Goal: Task Accomplishment & Management: Manage account settings

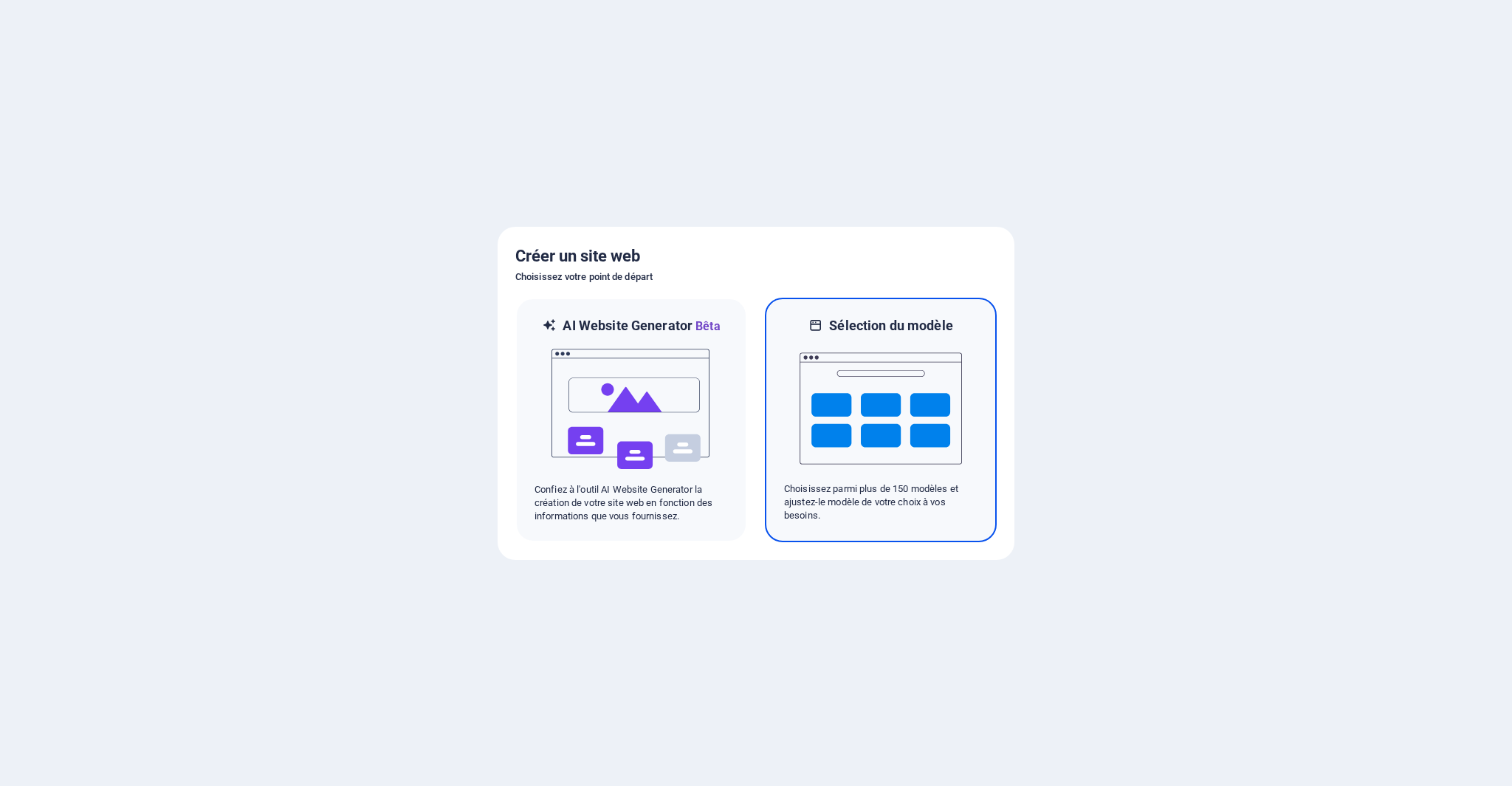
click at [848, 397] on img at bounding box center [880, 408] width 163 height 148
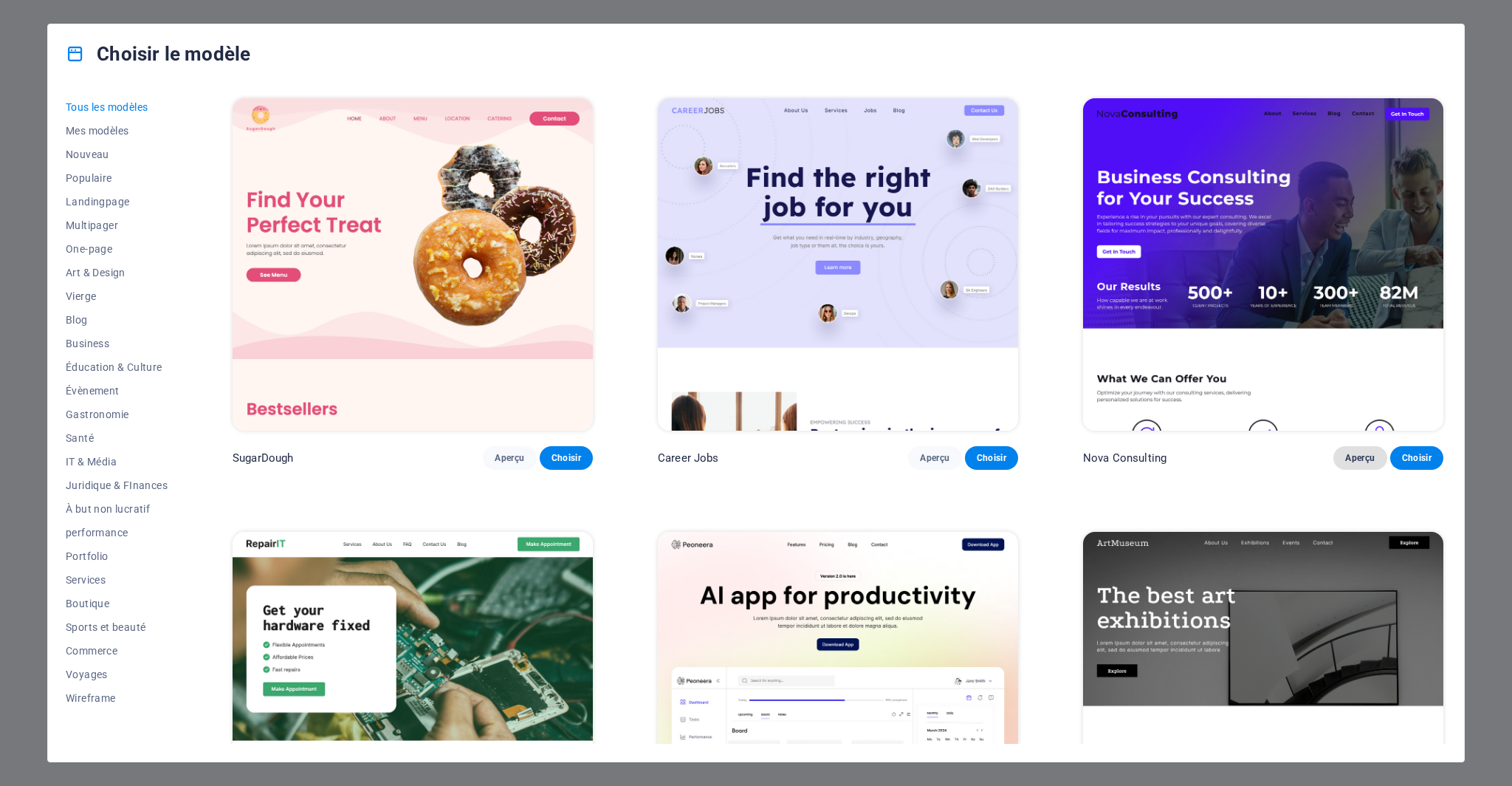
click at [1349, 453] on span "Aperçu" at bounding box center [1359, 458] width 29 height 12
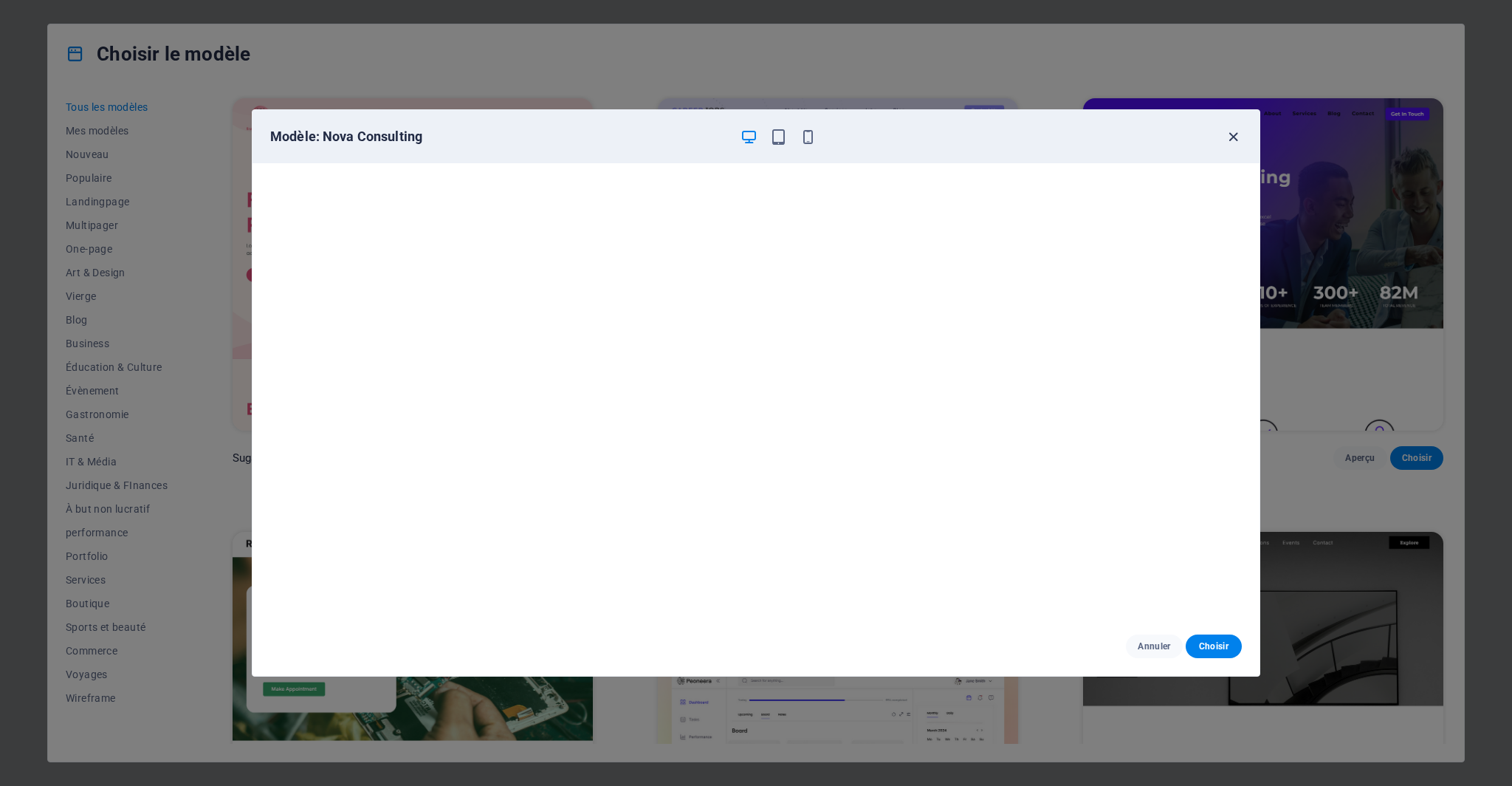
click at [1234, 132] on icon "button" at bounding box center [1233, 137] width 17 height 17
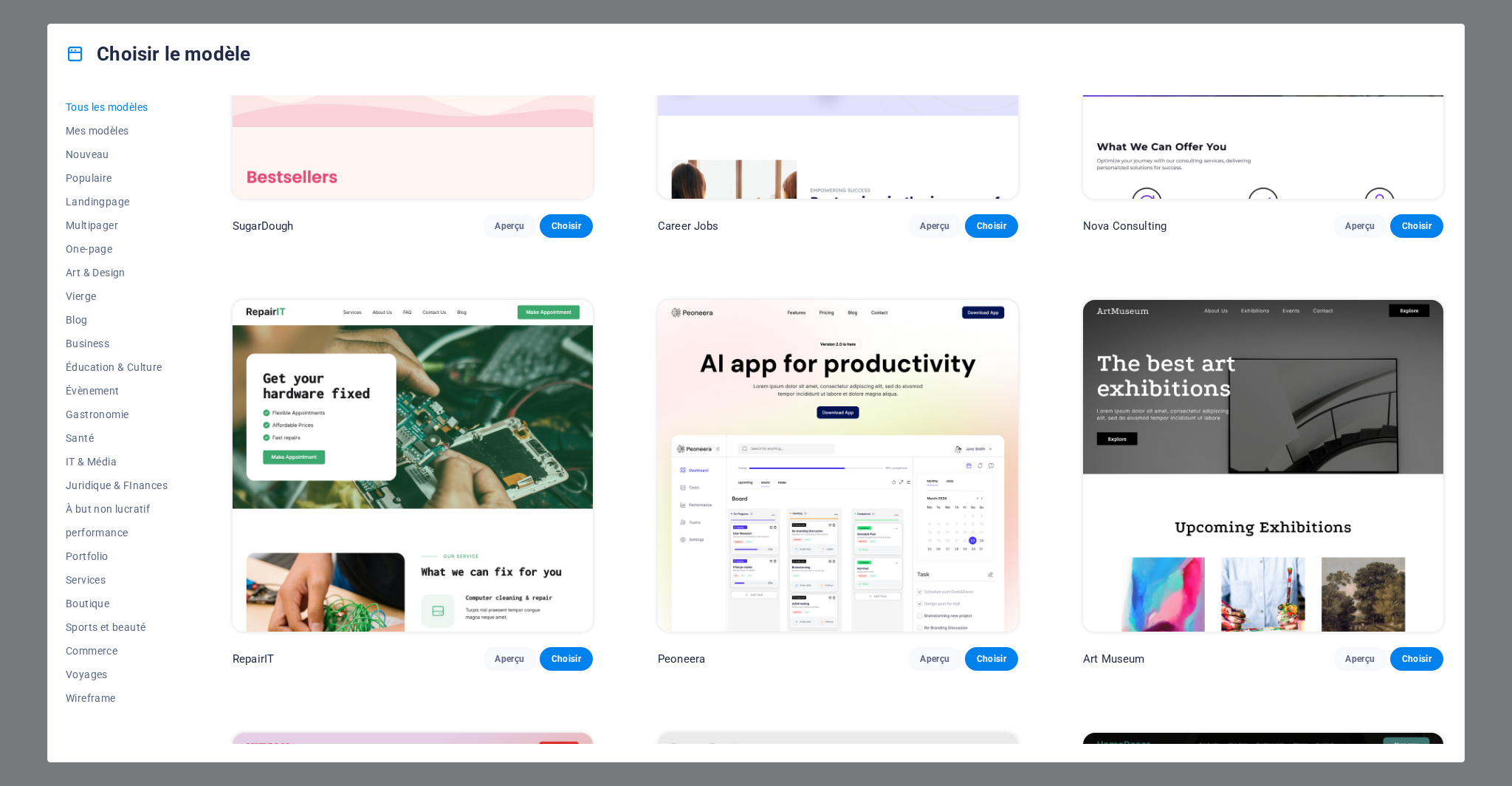
scroll to position [369, 0]
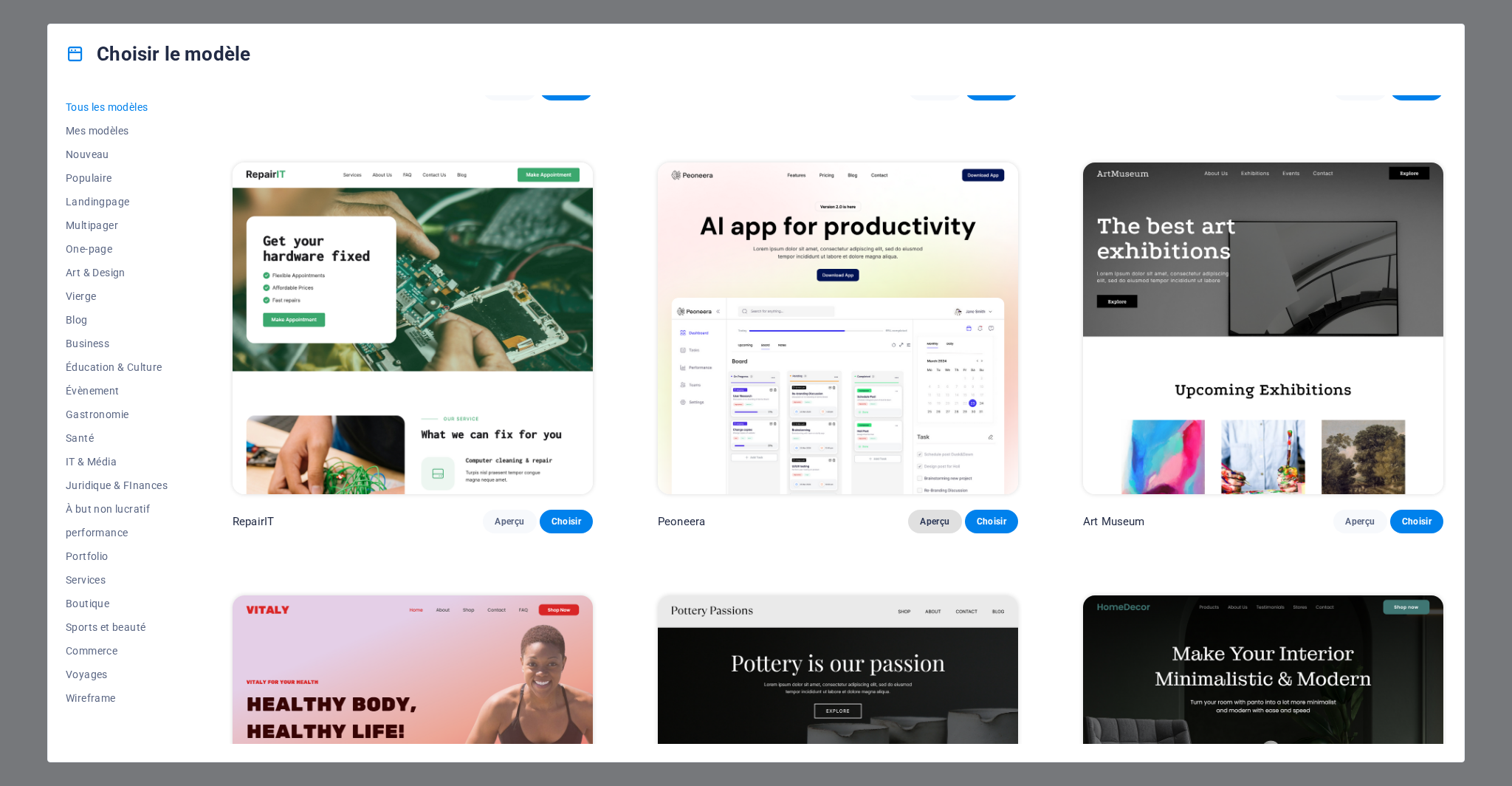
click at [933, 525] on button "Aperçu" at bounding box center [934, 521] width 53 height 24
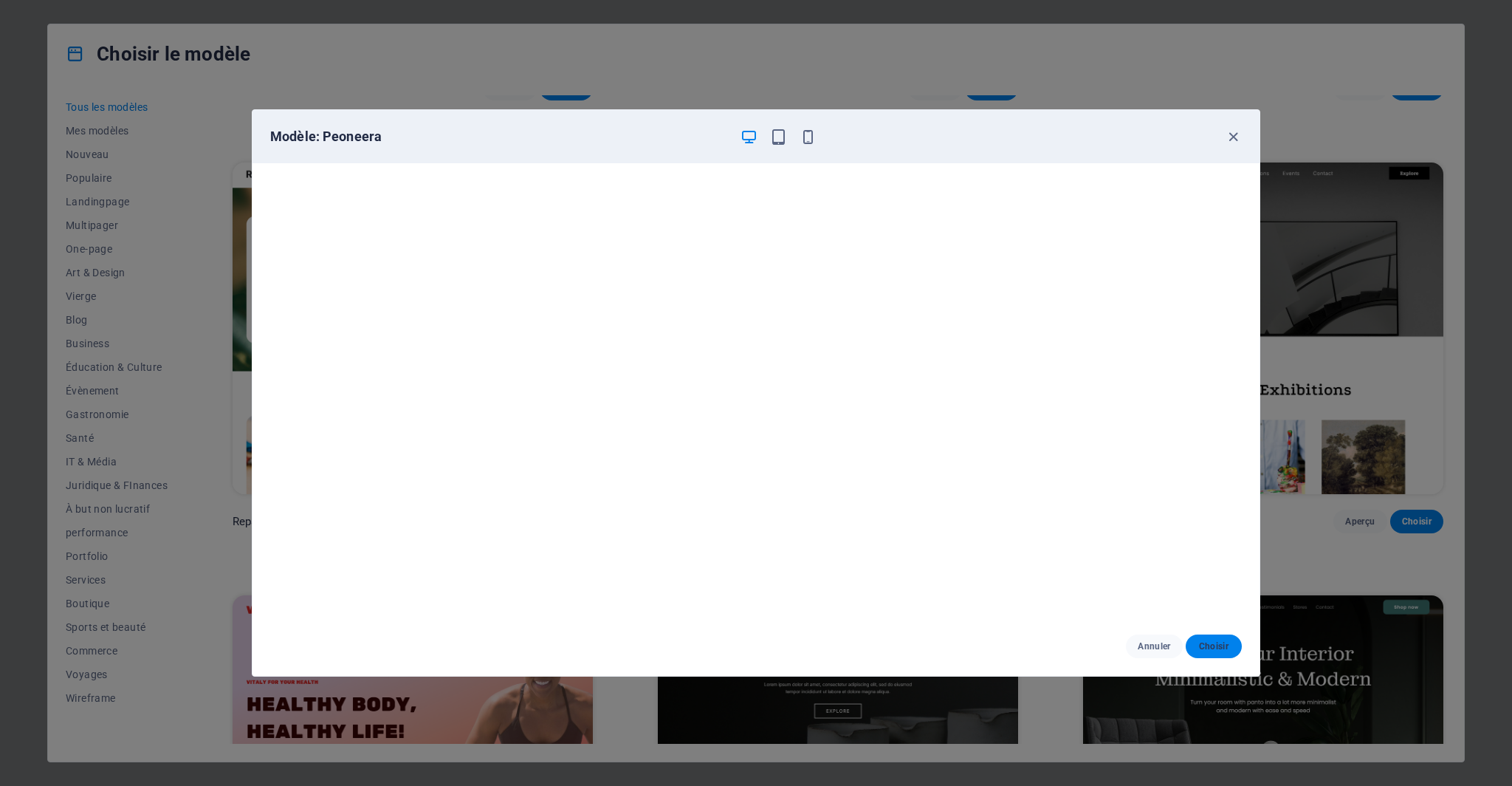
click at [1223, 643] on span "Choisir" at bounding box center [1214, 646] width 32 height 12
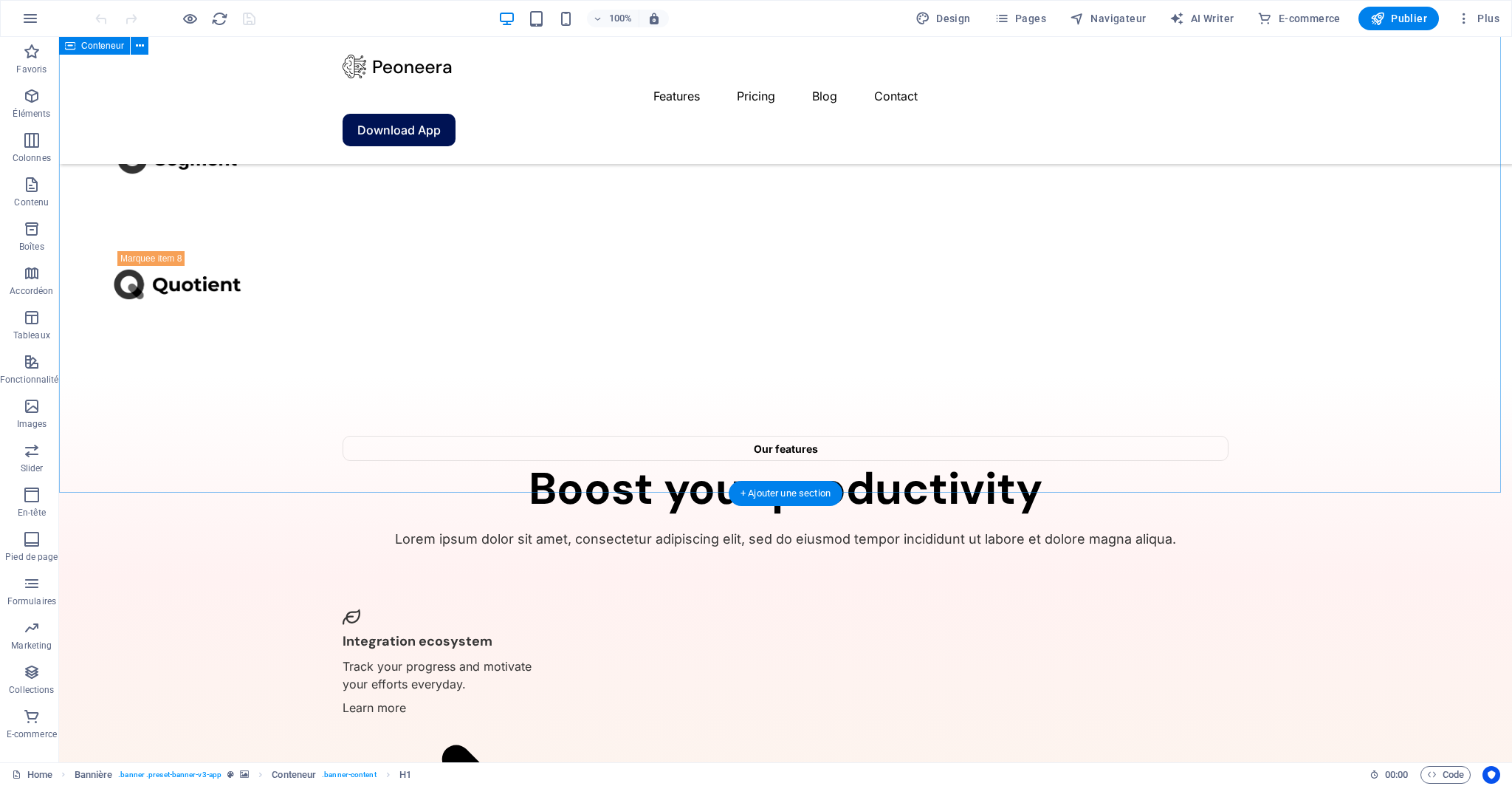
scroll to position [3122, 0]
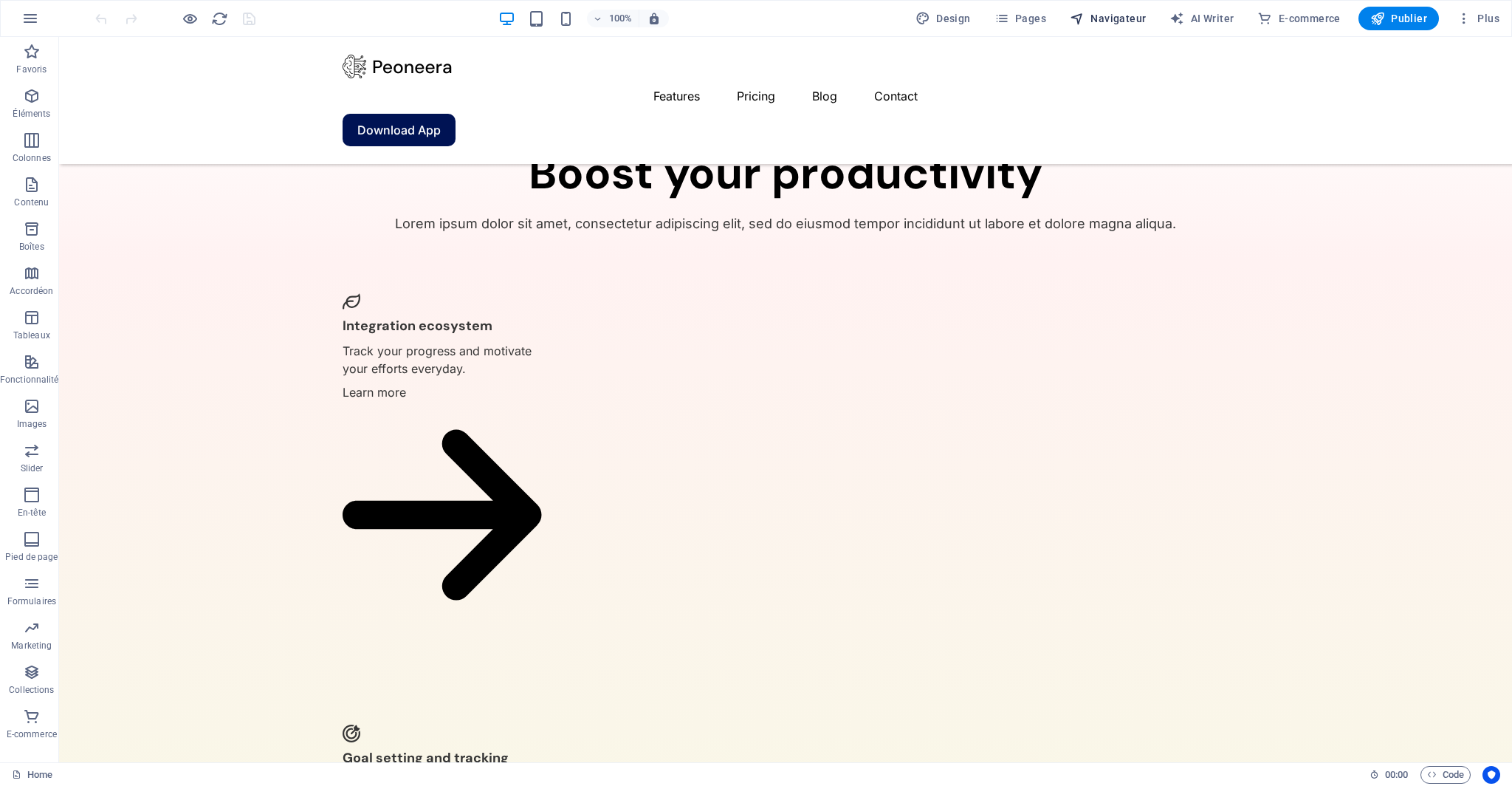
click at [1128, 22] on span "Navigateur" at bounding box center [1108, 18] width 76 height 15
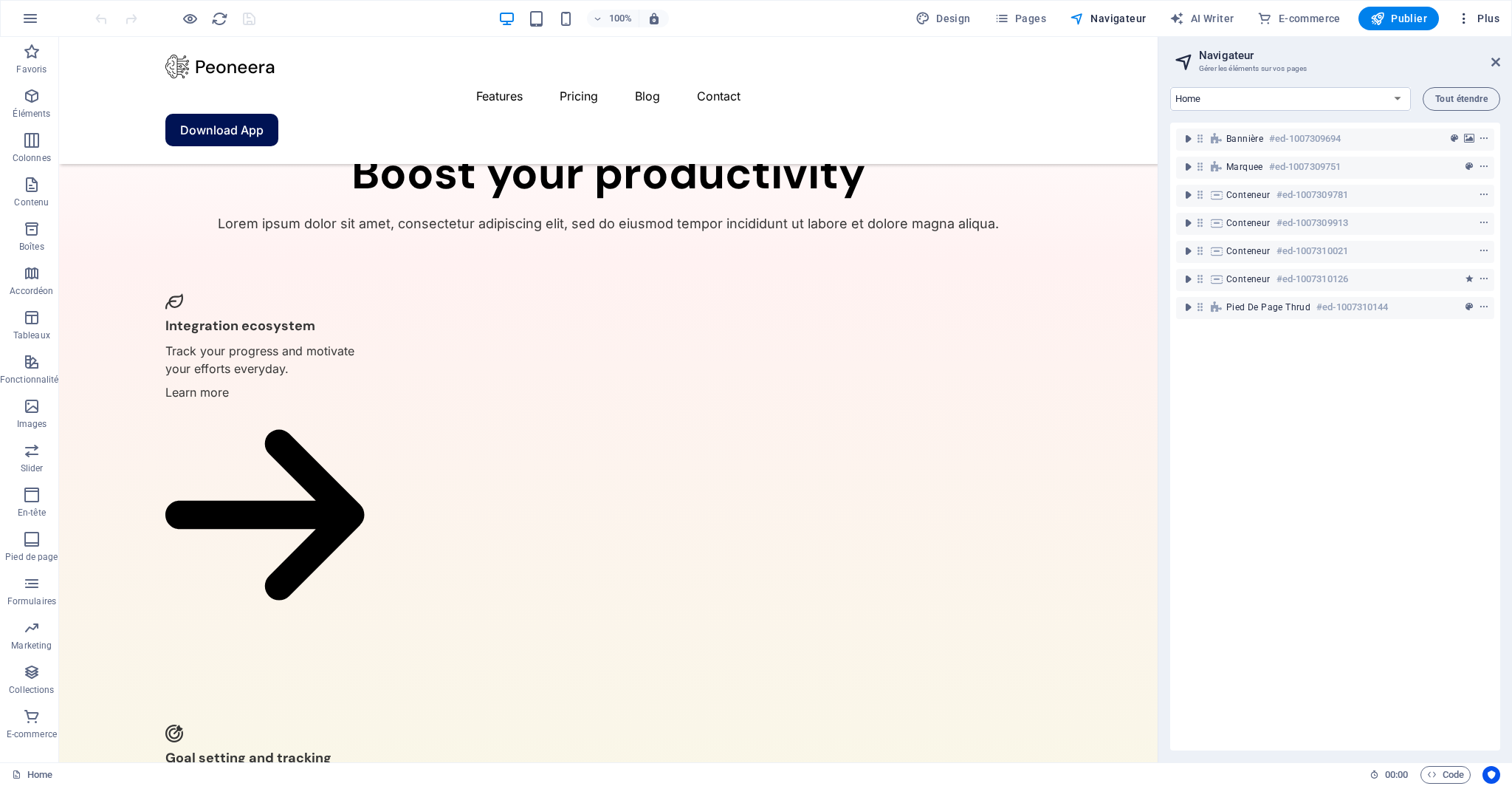
click at [1496, 15] on span "Plus" at bounding box center [1478, 18] width 43 height 15
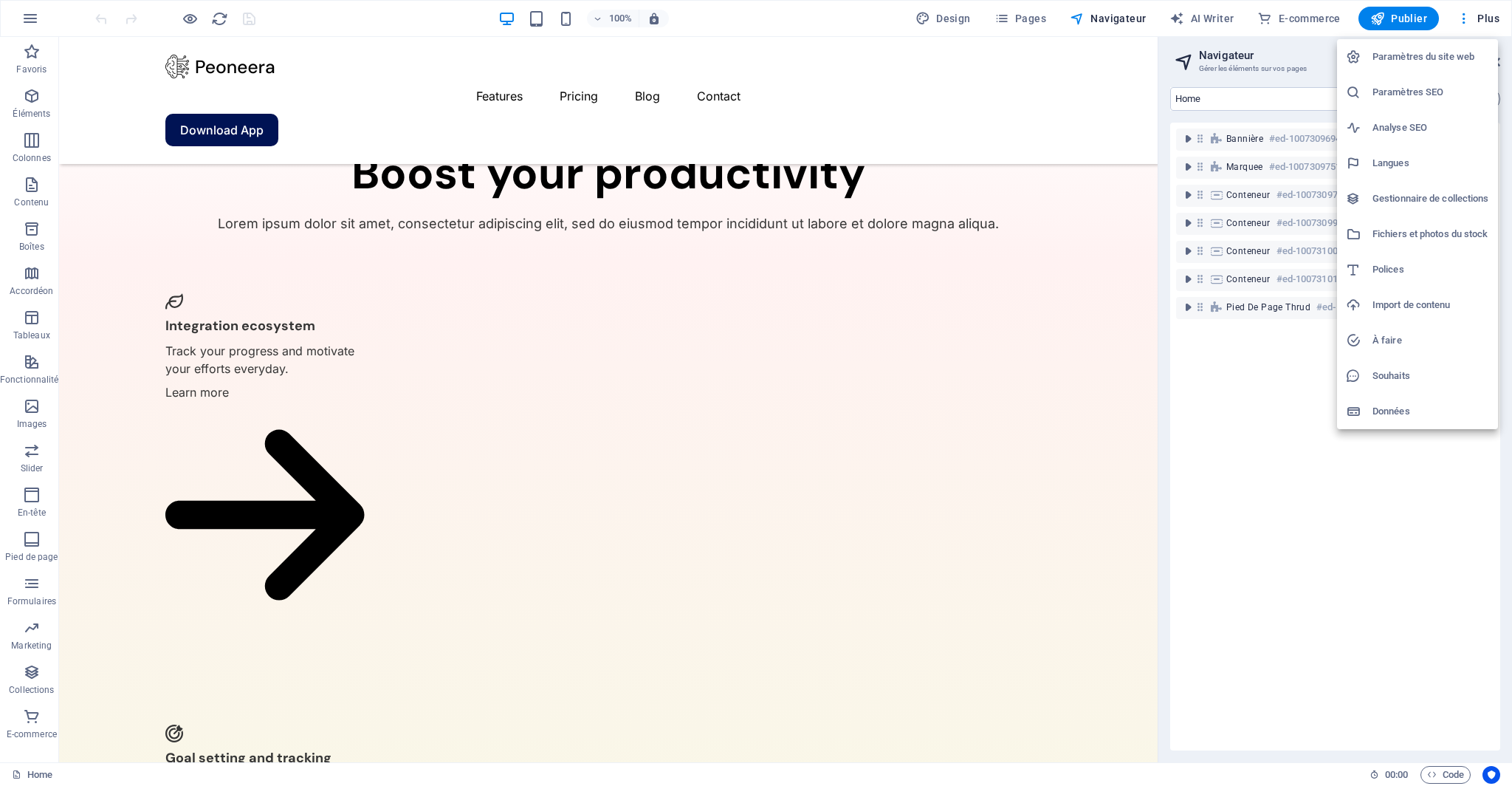
click at [1282, 376] on div at bounding box center [756, 393] width 1512 height 786
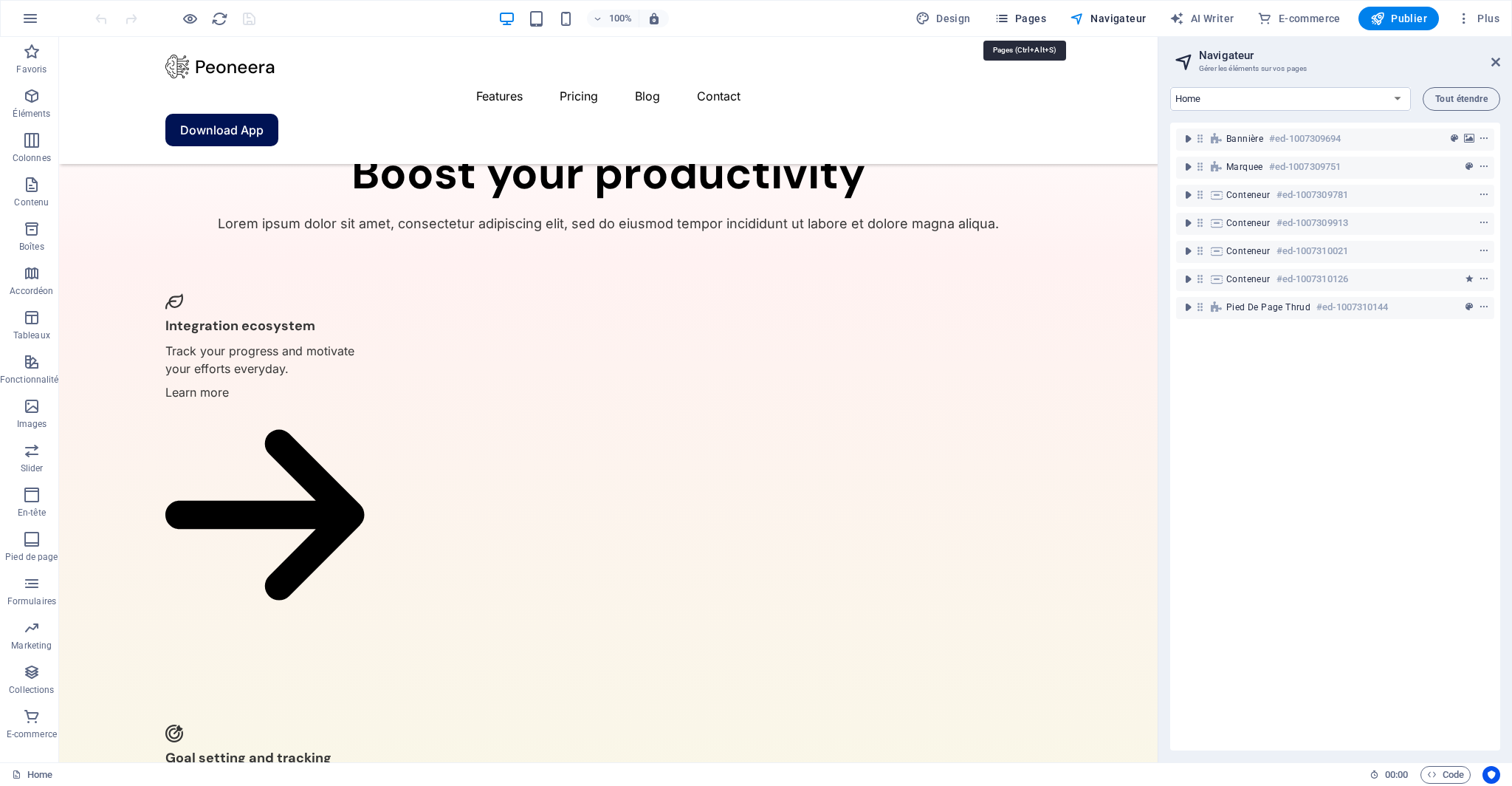
click at [1023, 18] on span "Pages" at bounding box center [1020, 18] width 52 height 15
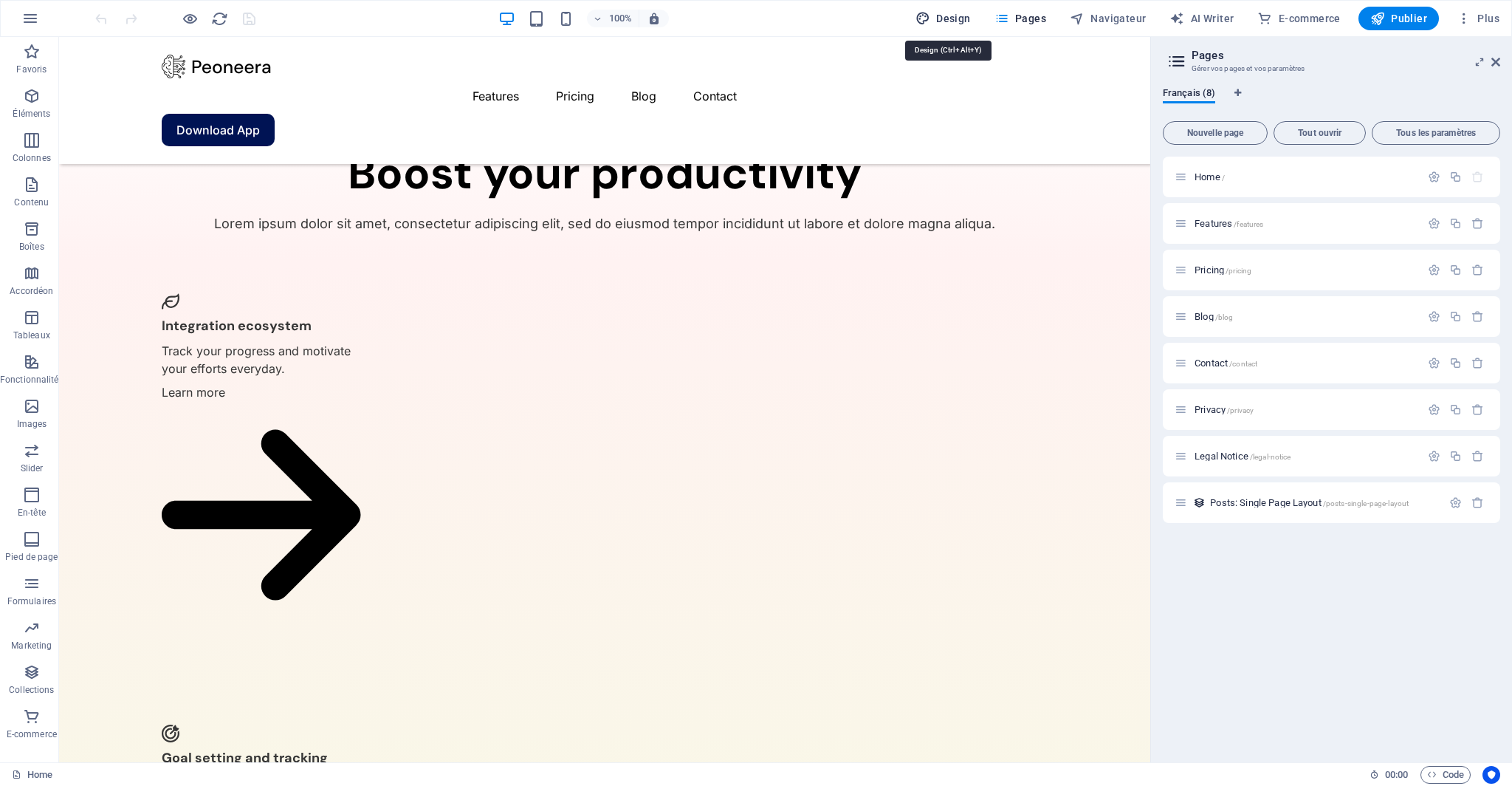
click at [964, 12] on span "Design" at bounding box center [944, 18] width 55 height 15
select select "600"
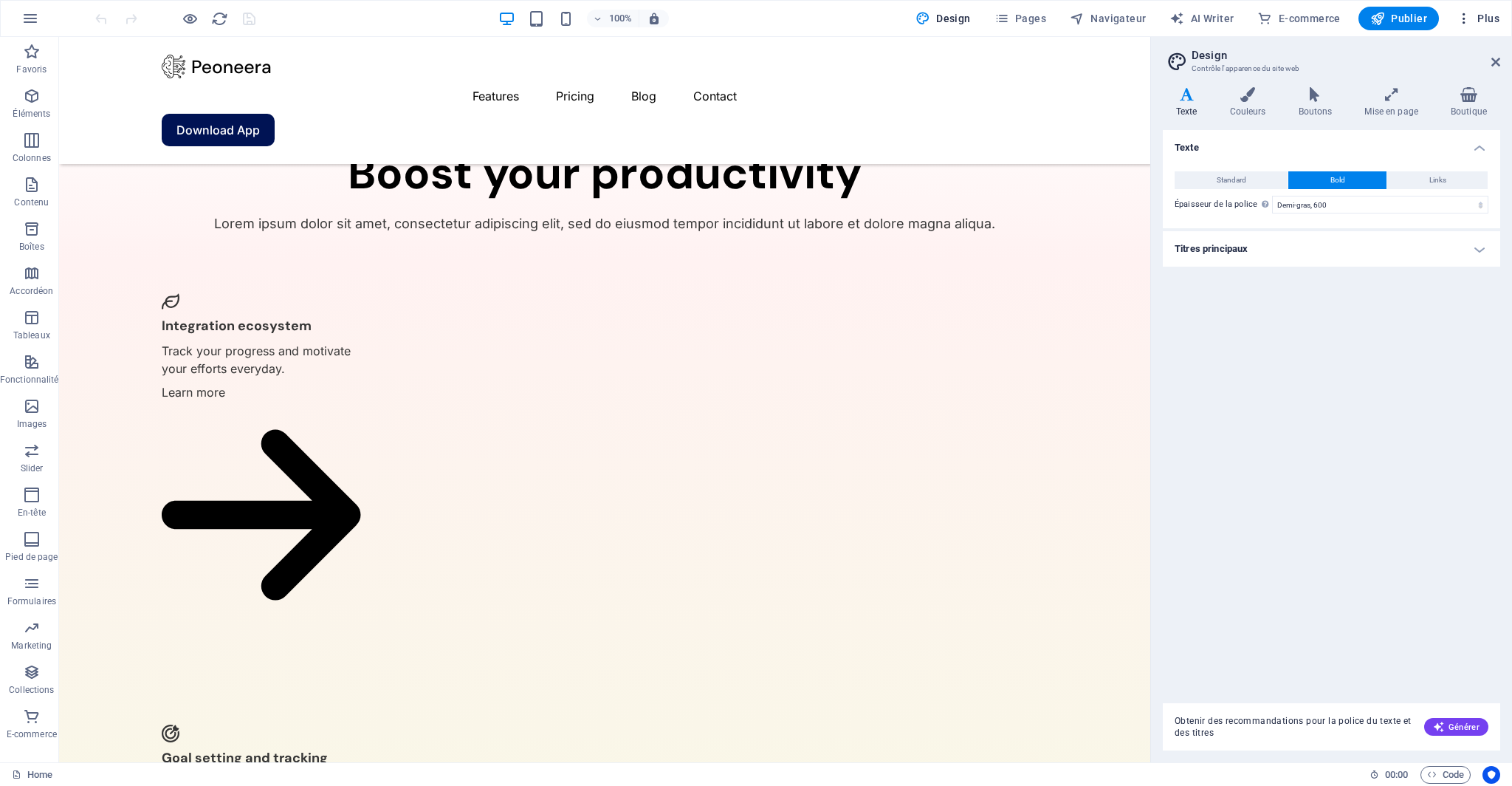
click at [1495, 19] on span "Plus" at bounding box center [1478, 18] width 43 height 15
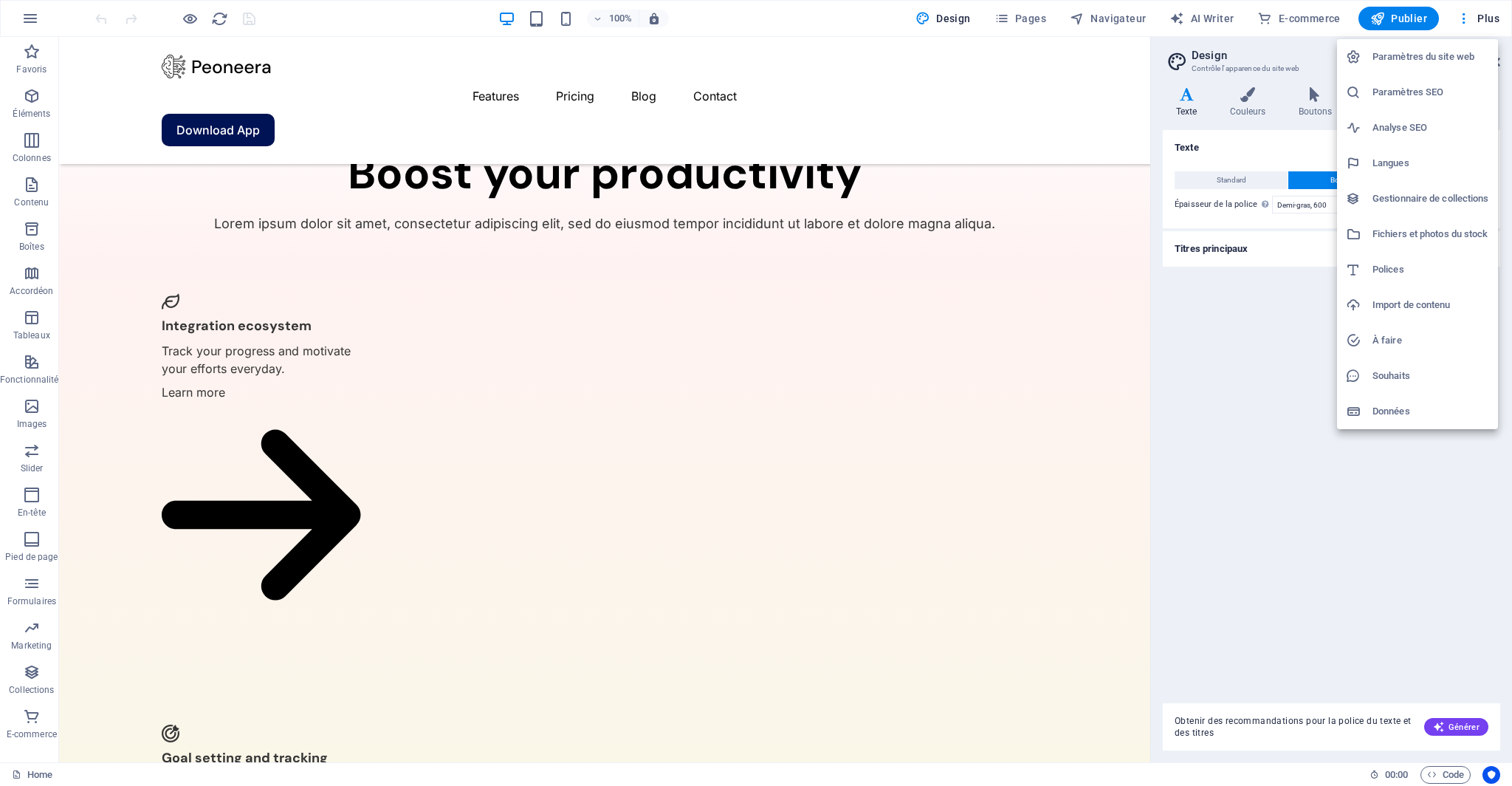
click at [1444, 58] on h6 "Paramètres du site web" at bounding box center [1430, 56] width 116 height 18
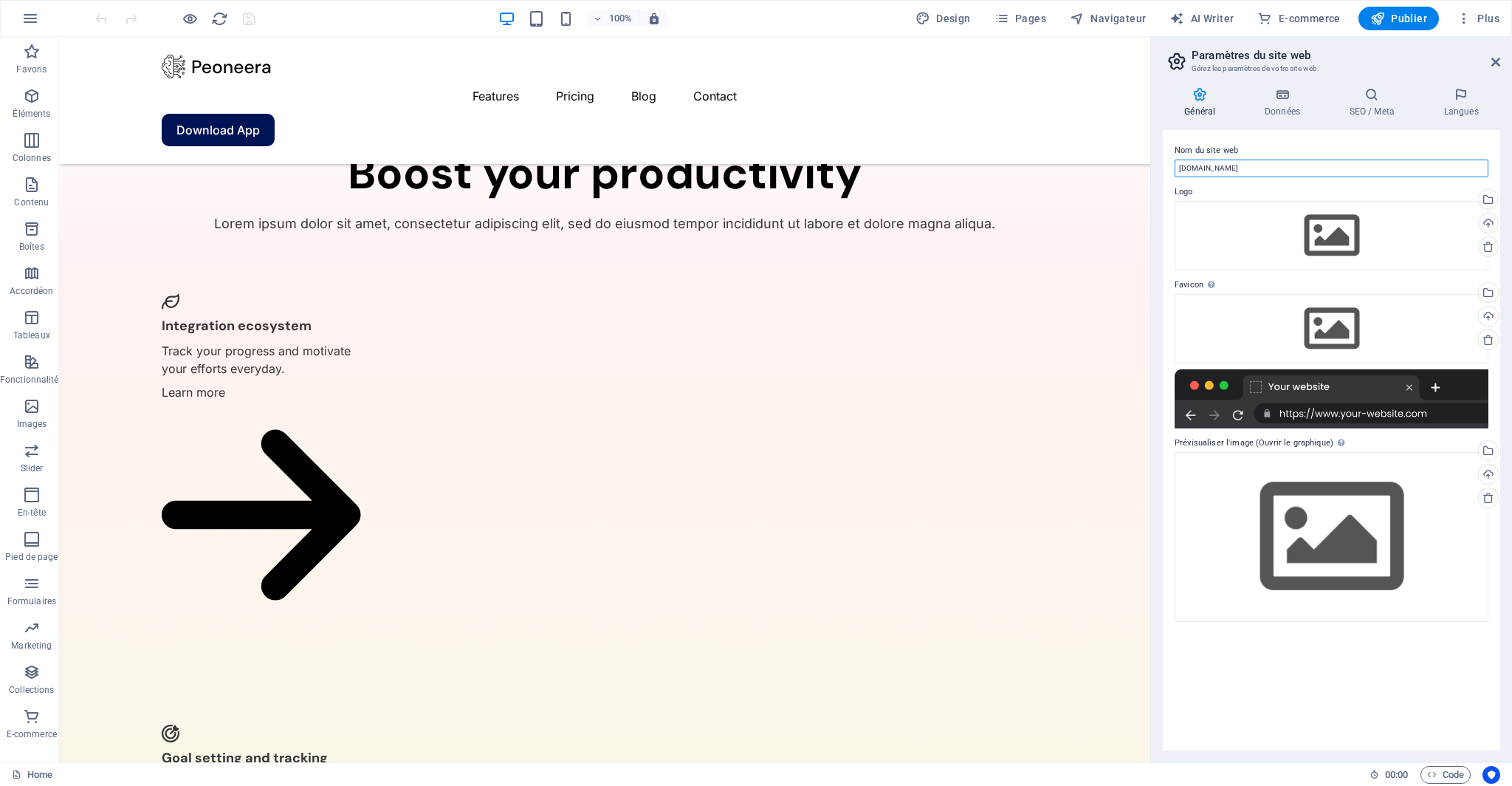
click at [1217, 166] on input "[DOMAIN_NAME]" at bounding box center [1331, 168] width 313 height 18
type input "www.lma.tv"
click at [1166, 244] on div "Nom du site web www.lma.tv Logo Glissez les fichiers ici, cliquez pour choisir …" at bounding box center [1332, 440] width 337 height 620
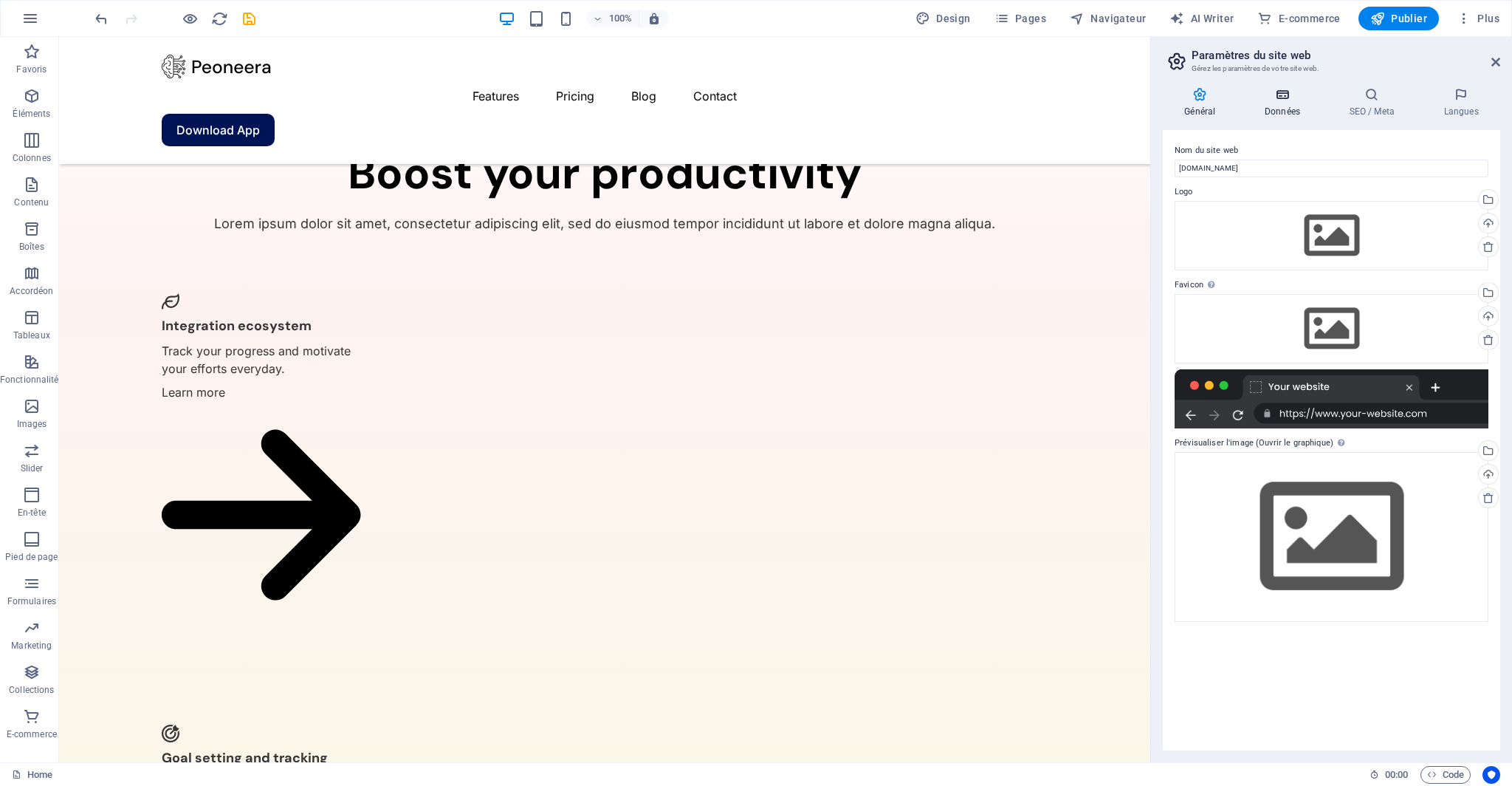
click at [1287, 92] on icon at bounding box center [1282, 94] width 79 height 15
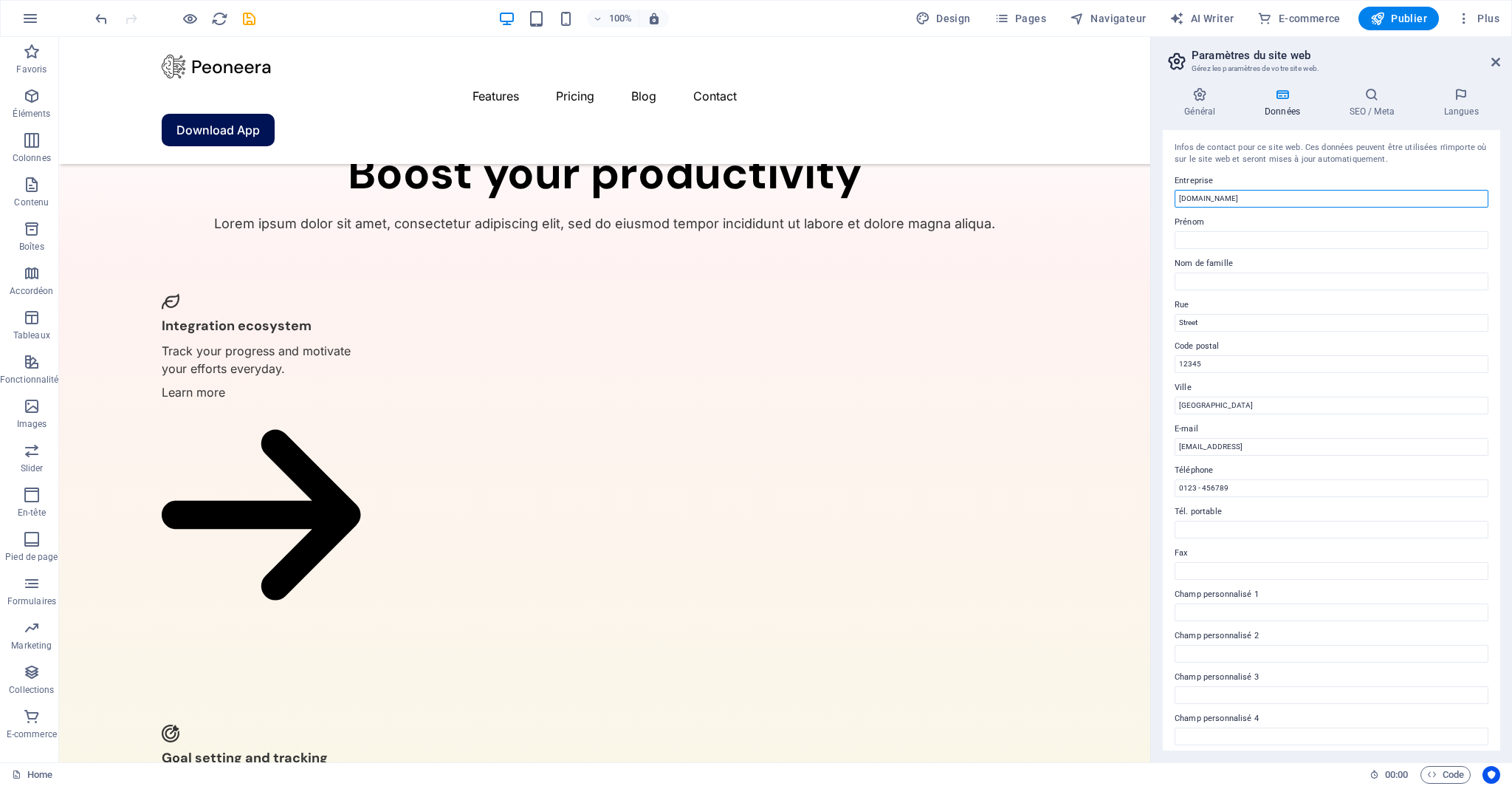
click at [1256, 200] on input "[DOMAIN_NAME]" at bounding box center [1331, 198] width 313 height 18
click at [1256, 200] on input "[DOMAIN_NAME]" at bounding box center [1331, 198] width 313 height 18
type input "LMA"
click at [1239, 328] on input "Street" at bounding box center [1331, 322] width 313 height 18
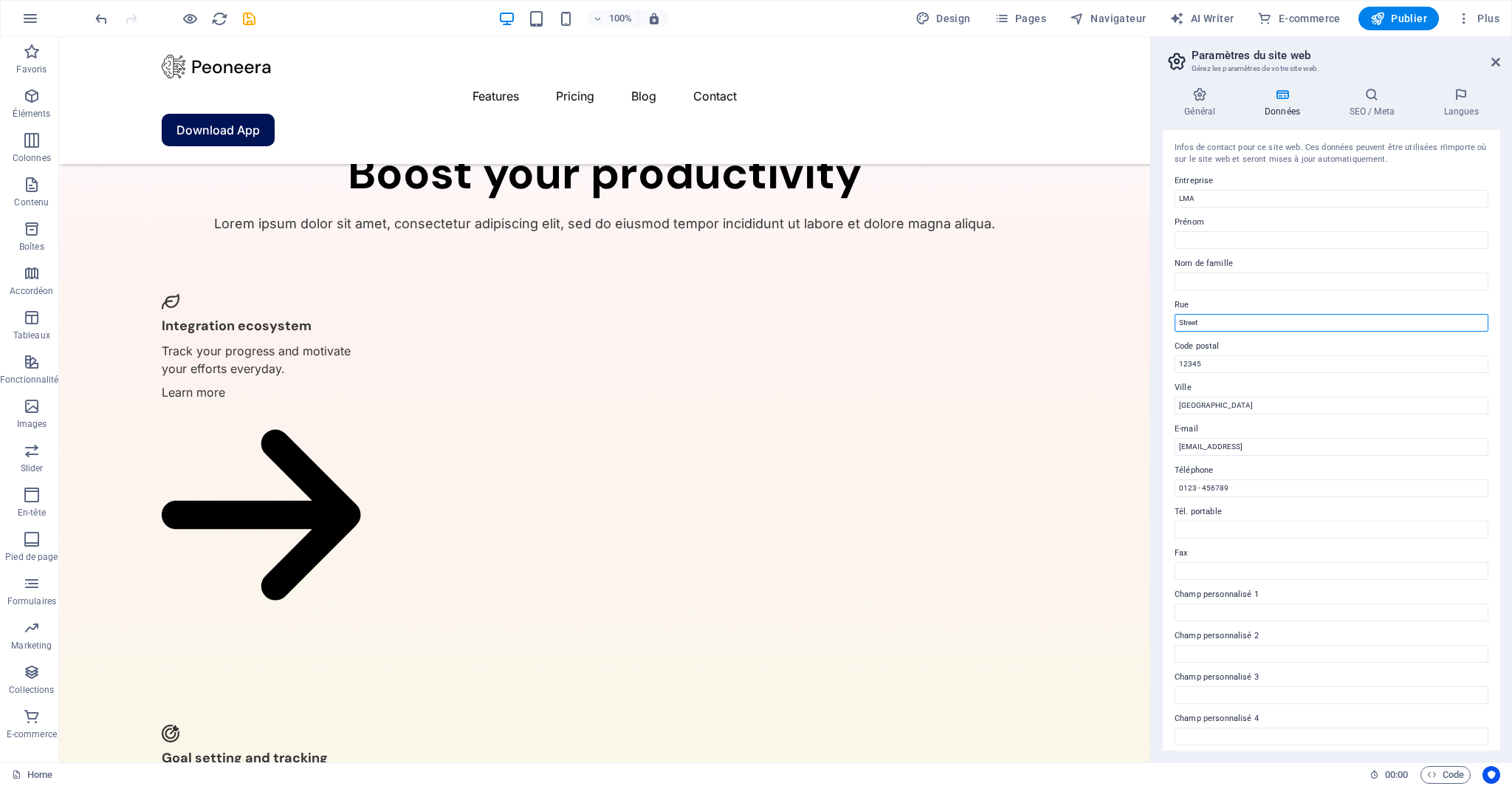
click at [1239, 328] on input "Street" at bounding box center [1331, 322] width 313 height 18
type input "22-30 rue des Huleux"
click at [1214, 367] on input "12345" at bounding box center [1331, 364] width 313 height 18
type input "93240"
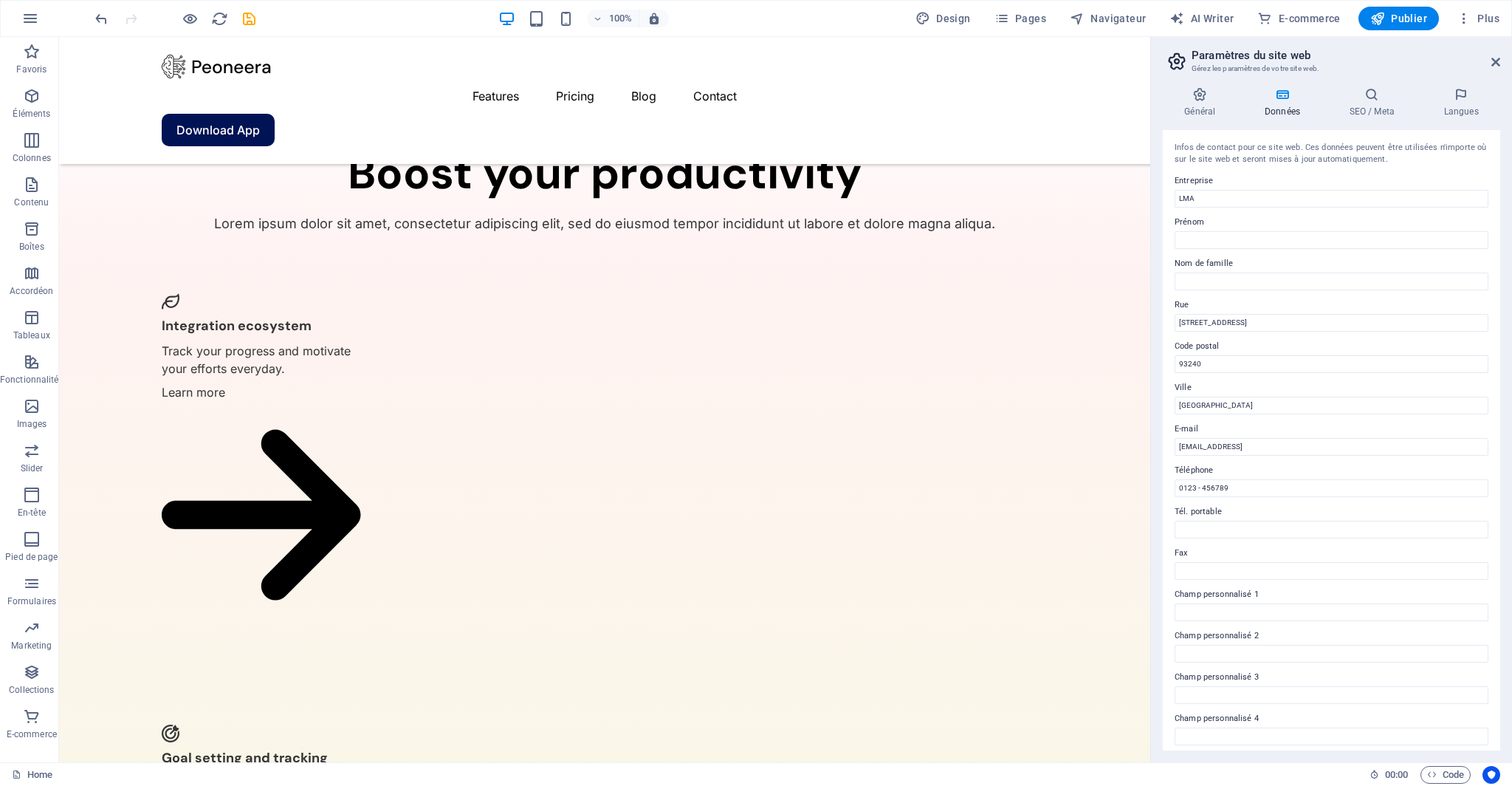
click at [1219, 422] on label "E-mail" at bounding box center [1331, 428] width 313 height 18
click at [1219, 438] on input "af9b18311fb6b9c3a04f9af2d5d626@plesk.local" at bounding box center [1331, 446] width 313 height 18
click at [1213, 411] on input "Berlin" at bounding box center [1331, 405] width 313 height 18
click at [1212, 411] on input "Berlin" at bounding box center [1331, 405] width 313 height 18
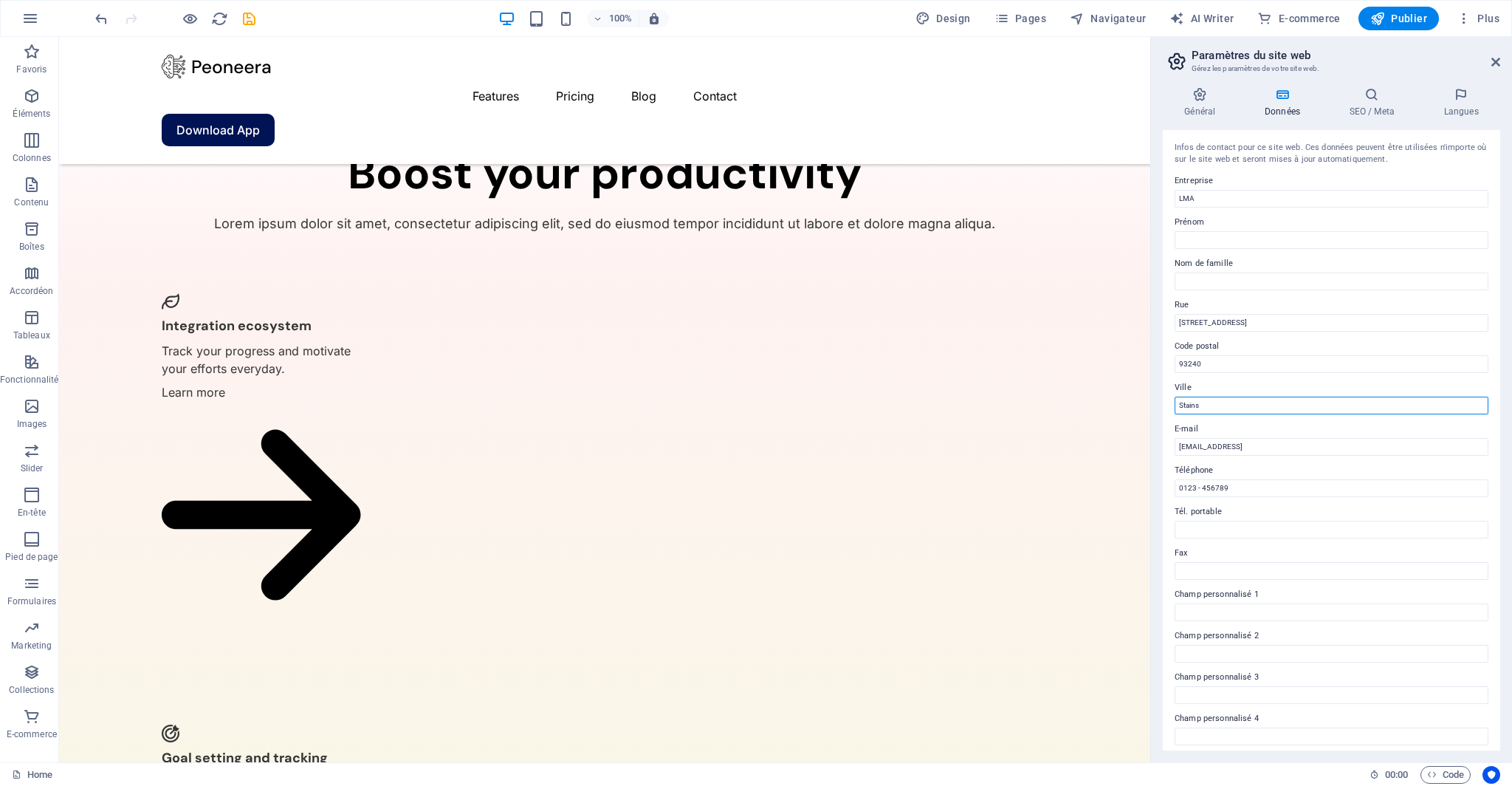
type input "Stains"
type input "l"
type input "contact@lma.tv"
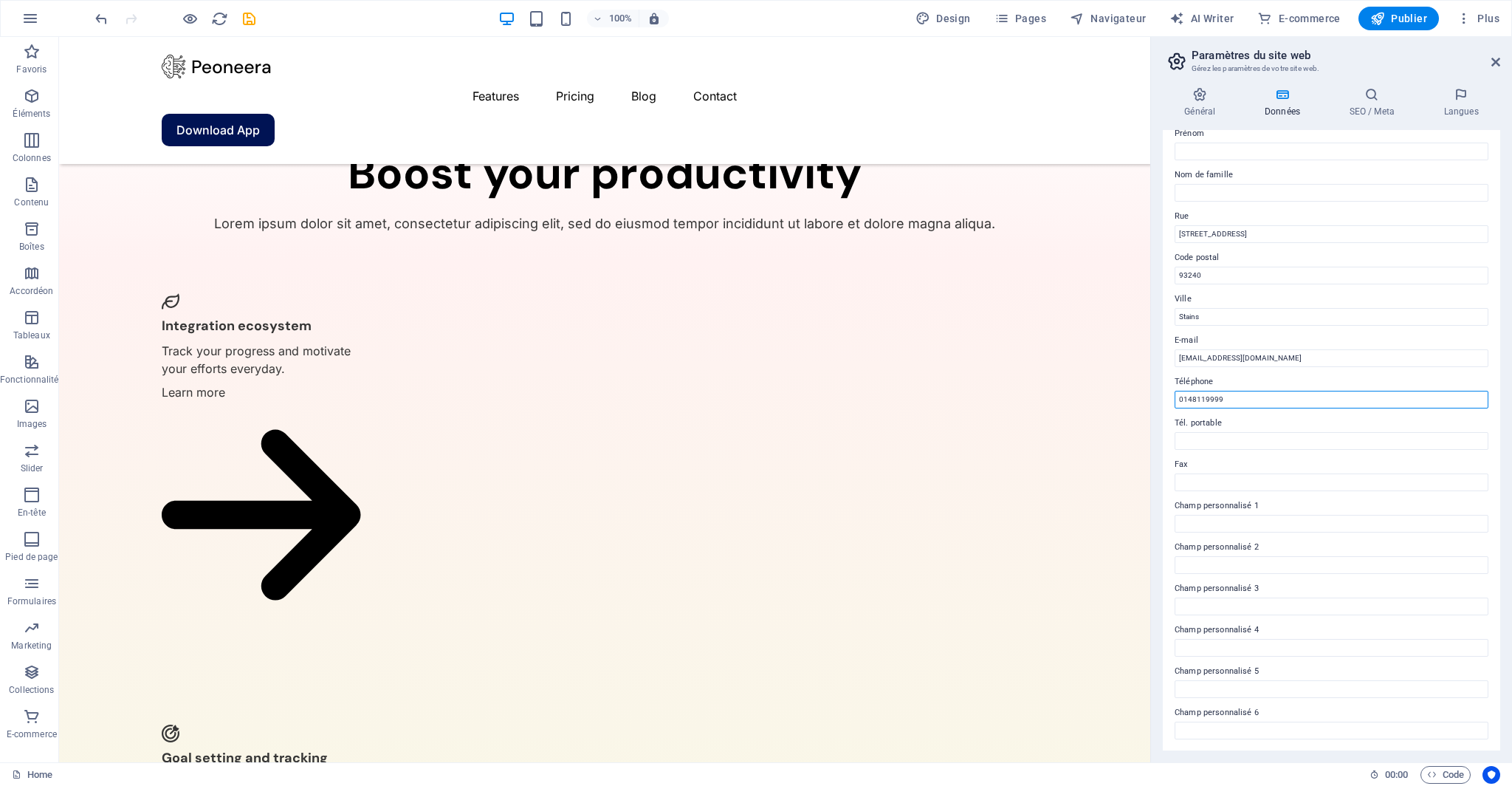
type input "0148119999"
click at [1219, 462] on label "Fax" at bounding box center [1331, 464] width 313 height 18
click at [1219, 473] on input "Fax" at bounding box center [1331, 482] width 313 height 18
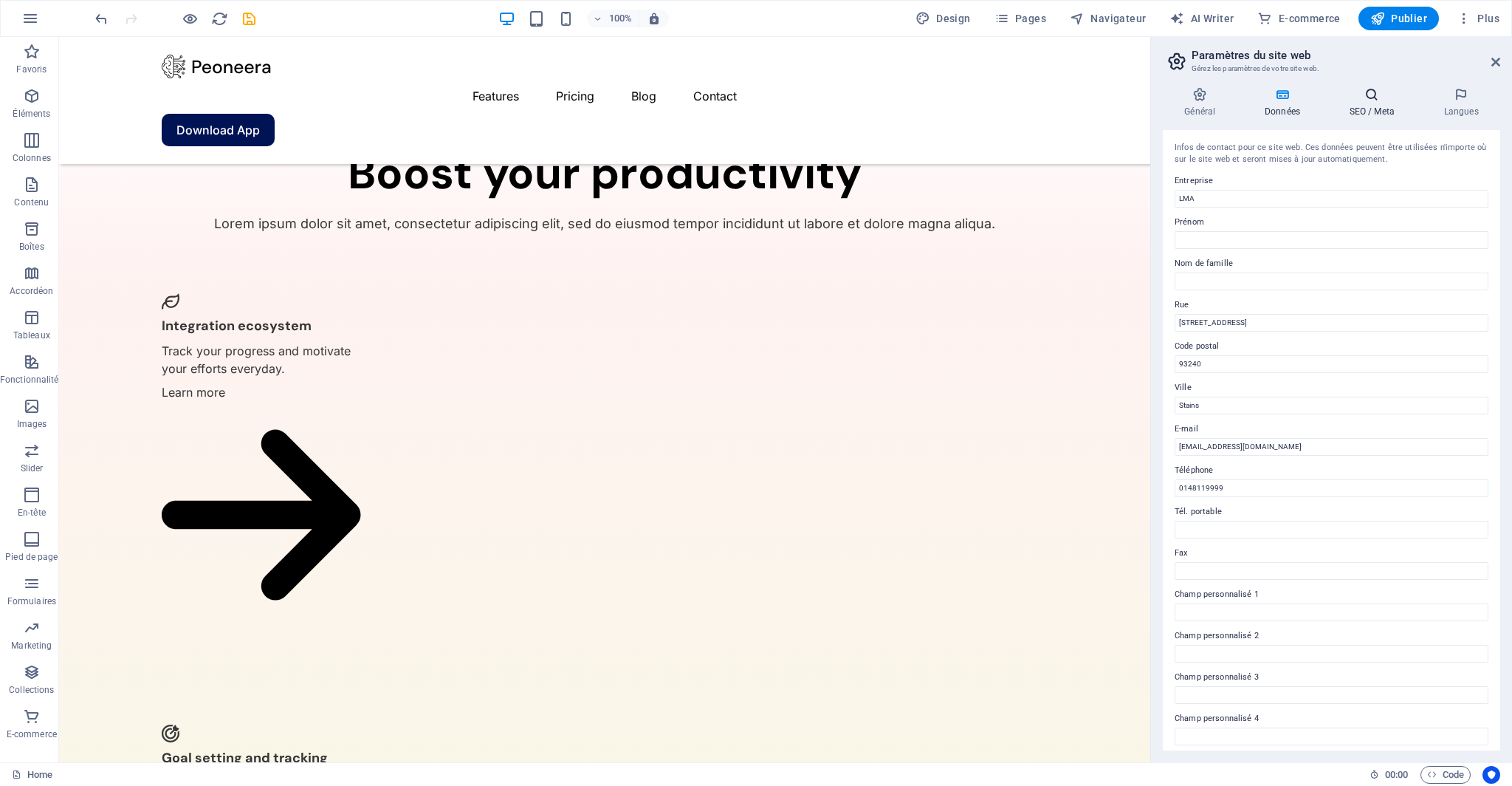
click at [1373, 105] on h4 "SEO / Meta" at bounding box center [1374, 102] width 95 height 31
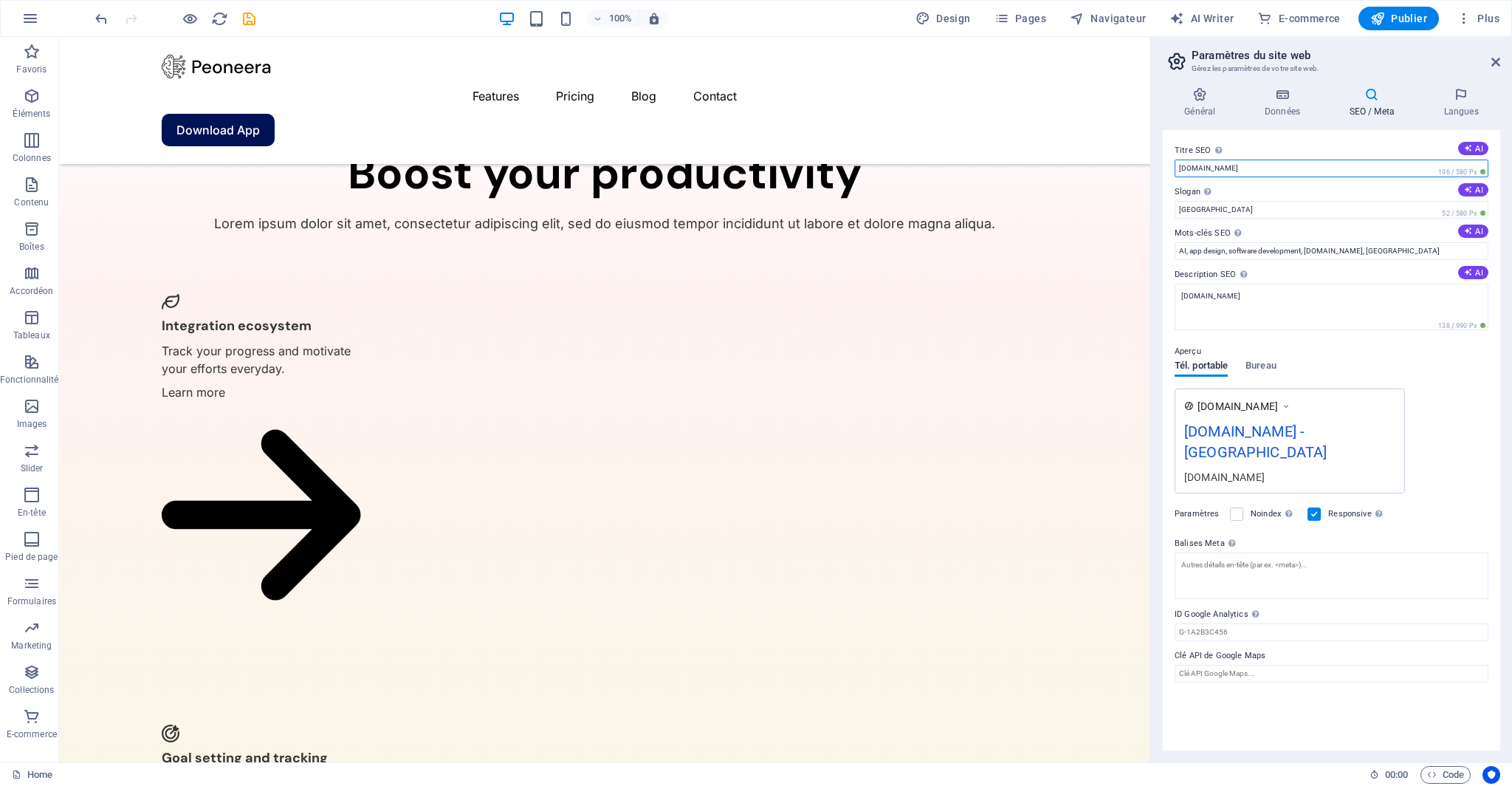
click at [1205, 169] on input "[DOMAIN_NAME]" at bounding box center [1331, 168] width 313 height 18
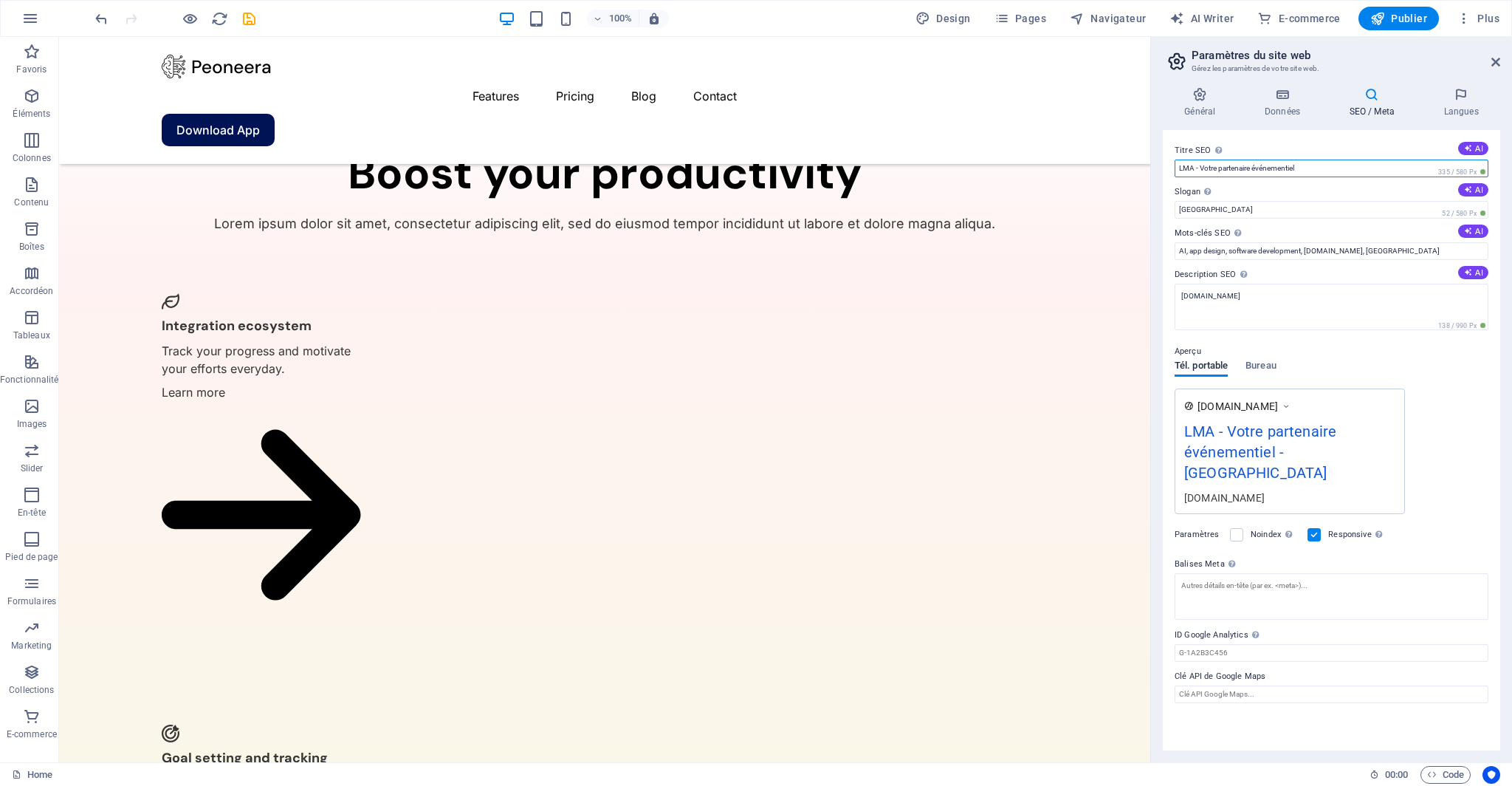
drag, startPoint x: 1308, startPoint y: 170, endPoint x: 1201, endPoint y: 172, distance: 107.0
click at [1201, 172] on input "LMA - Votre partenaire événementiel" at bounding box center [1331, 168] width 313 height 18
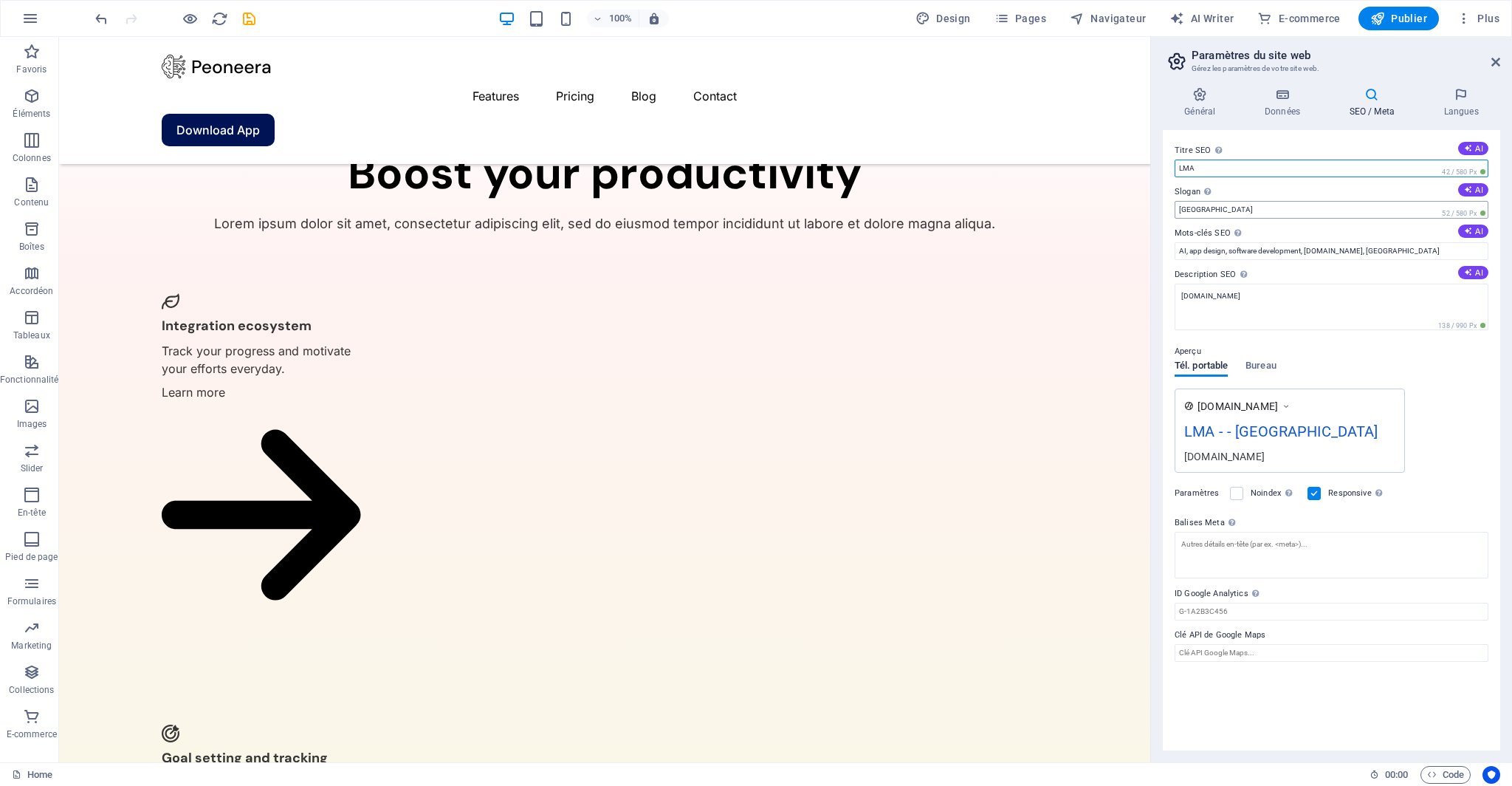
type input "LMA"
click at [1246, 206] on input "Berlin" at bounding box center [1331, 210] width 313 height 18
paste input "Votre partenaire événementiel"
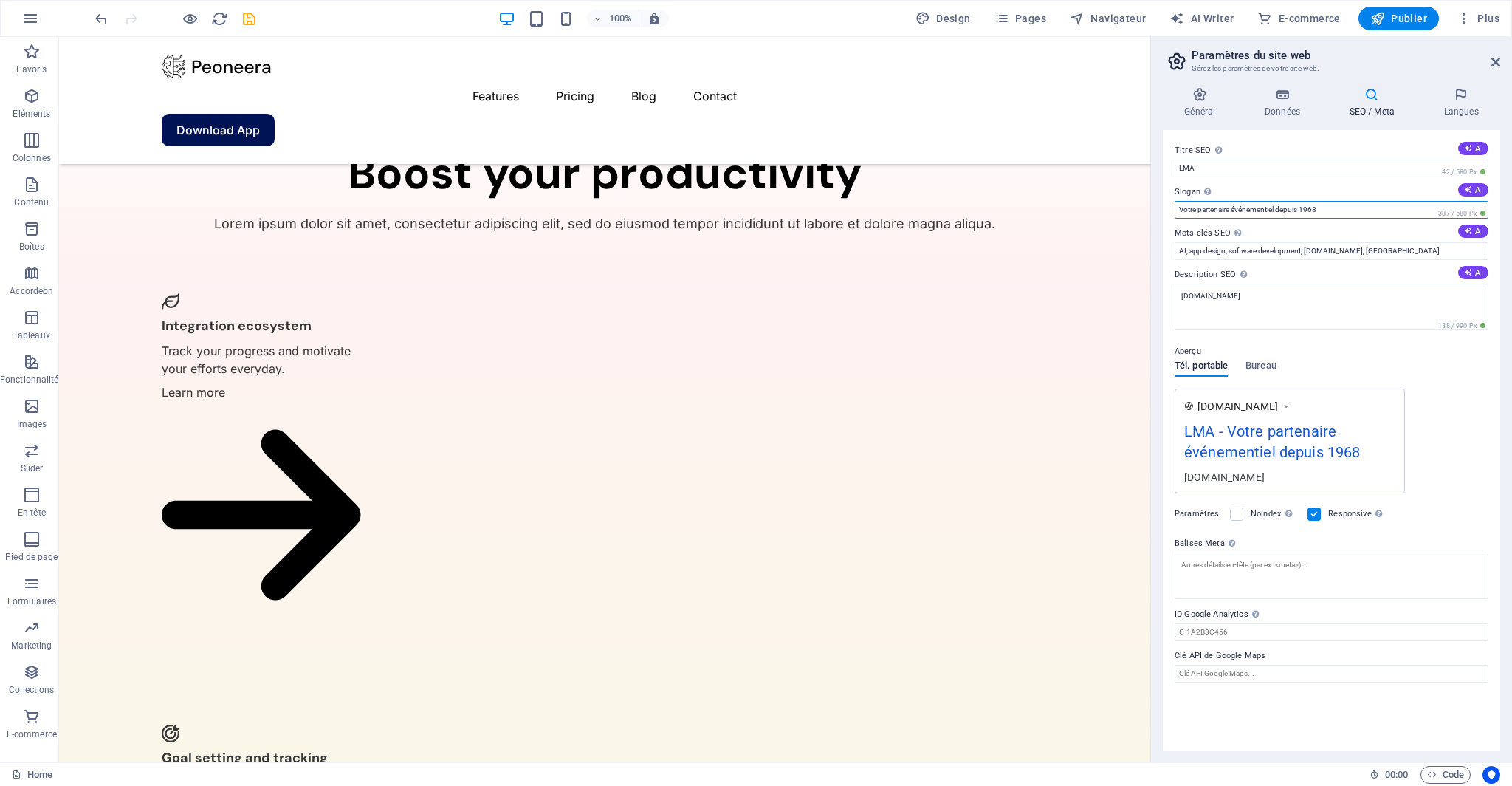
drag, startPoint x: 1178, startPoint y: 211, endPoint x: 1232, endPoint y: 213, distance: 54.0
click at [1232, 213] on input "Votre partenaire événementiel depuis 1968" at bounding box center [1331, 210] width 313 height 18
click at [1261, 209] on input "Prestataire événementiel depuis 1968" at bounding box center [1331, 210] width 313 height 18
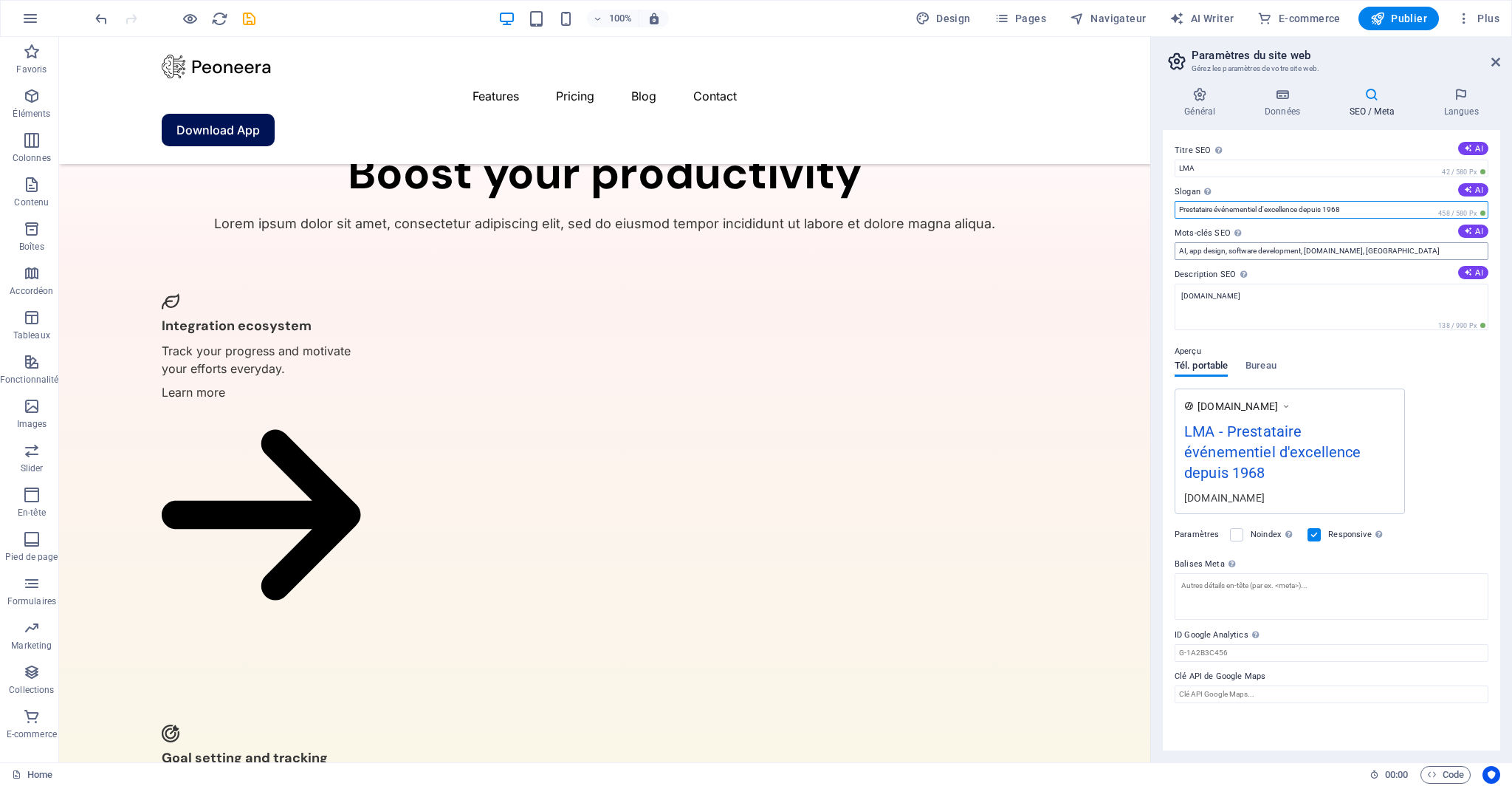
type input "Prestataire événementiel d'excellence depuis 1968"
click at [1299, 253] on input "AI, app design, software development, c28e-01.studaireo.net, Berlin" at bounding box center [1331, 250] width 313 height 18
click at [1240, 296] on textarea "[DOMAIN_NAME]" at bounding box center [1331, 307] width 313 height 46
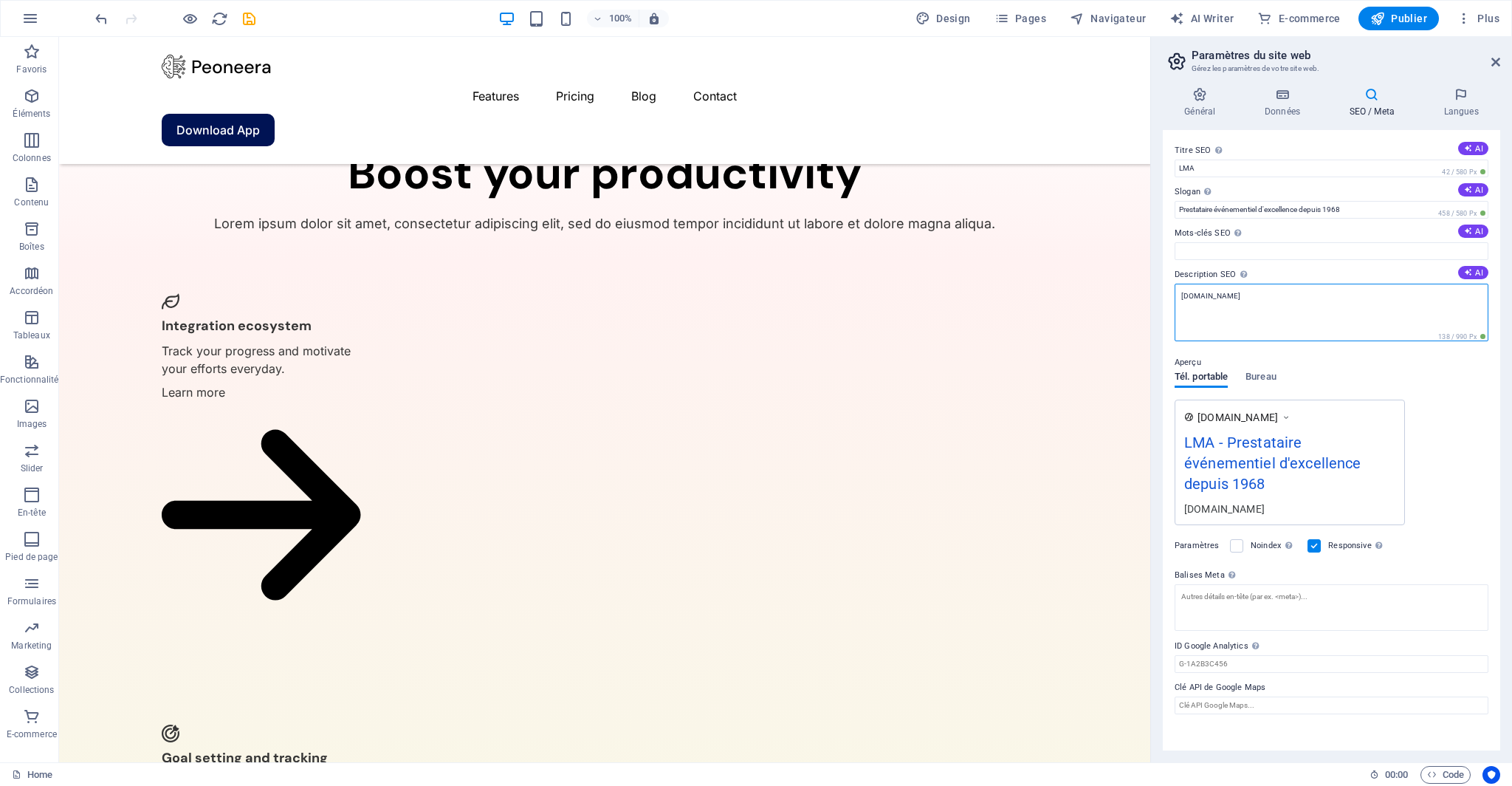
click at [1240, 296] on textarea "[DOMAIN_NAME]" at bounding box center [1331, 312] width 313 height 58
click at [1256, 274] on label "Description SEO Décrit le contenu de votre site web. C'est essentiel pour les m…" at bounding box center [1331, 274] width 313 height 18
click at [1256, 284] on textarea "Description SEO Décrit le contenu de votre site web. C'est essentiel pour les m…" at bounding box center [1331, 312] width 313 height 58
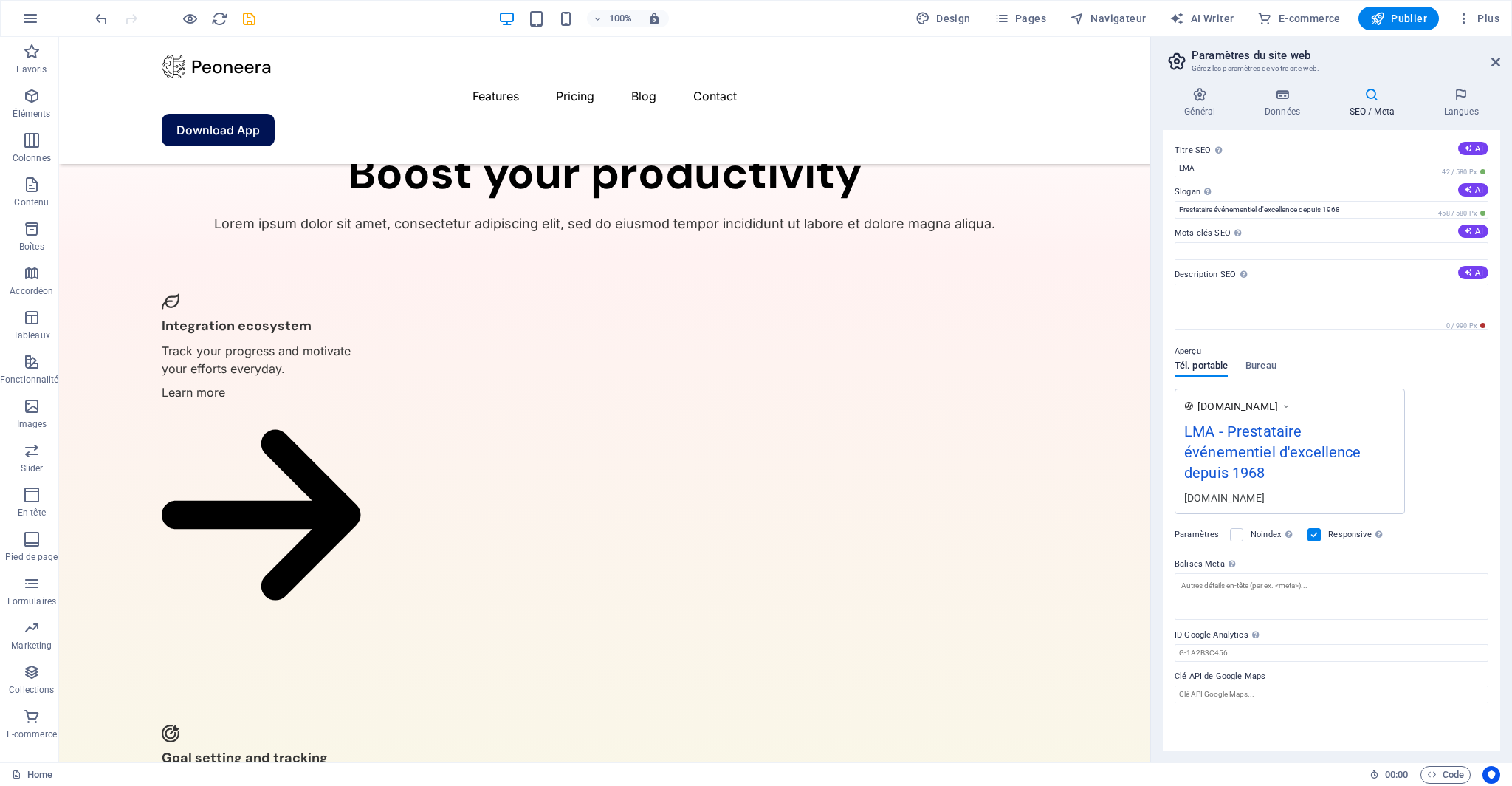
click at [1450, 381] on div "Aperçu Tél. portable Bureau www.example.com LMA - Prestataire événementiel d'ex…" at bounding box center [1331, 422] width 313 height 183
click at [1247, 644] on input "ID Google Analytics Veuillez ajouter uniquement l'ID Google Analytics. Nous inc…" at bounding box center [1331, 653] width 313 height 18
click at [1250, 685] on input "Clé API de Google Maps" at bounding box center [1331, 694] width 313 height 18
click at [1459, 101] on icon at bounding box center [1461, 94] width 79 height 15
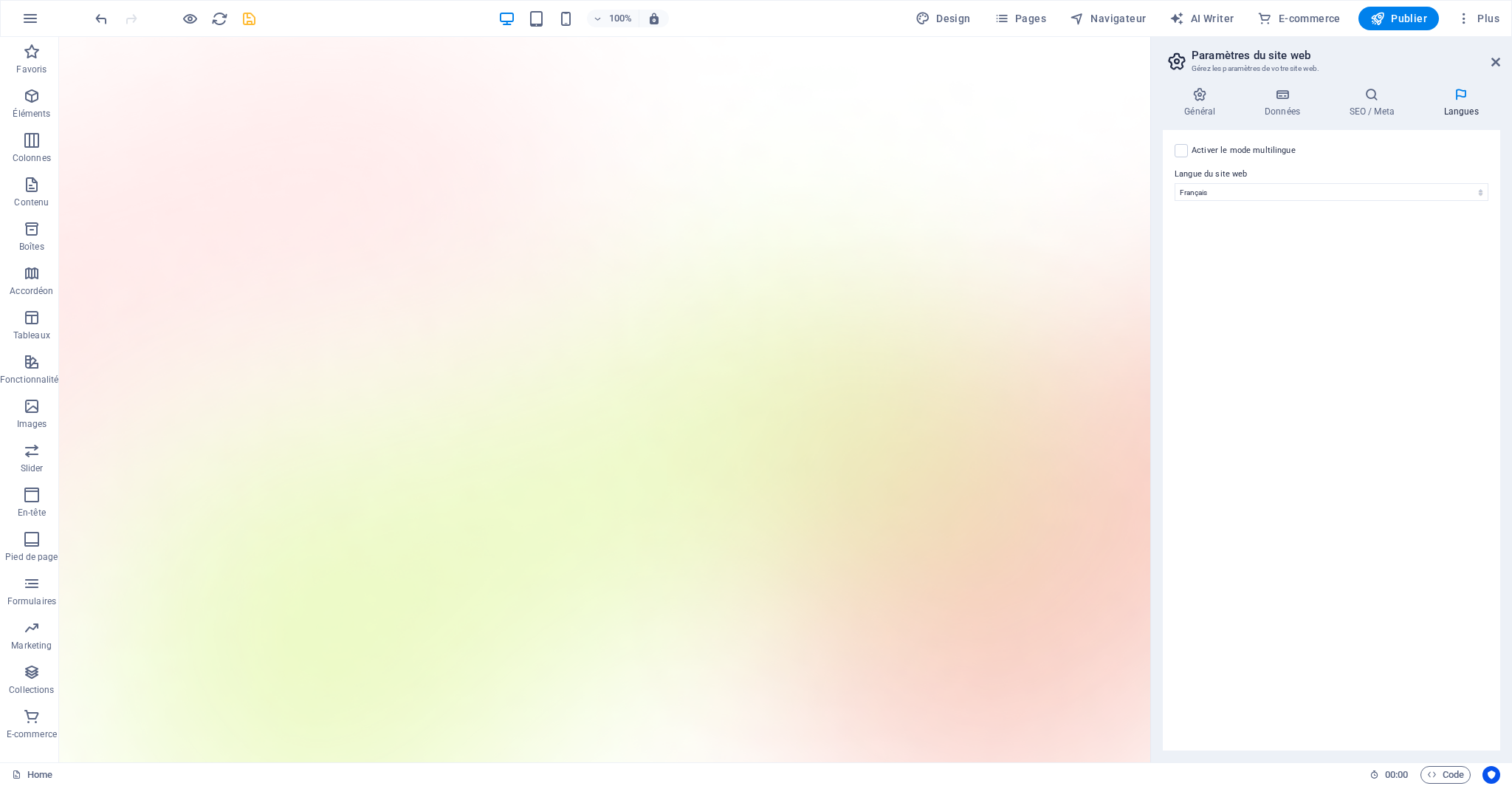
click at [245, 25] on icon "save" at bounding box center [249, 18] width 17 height 17
